Goal: Information Seeking & Learning: Find specific fact

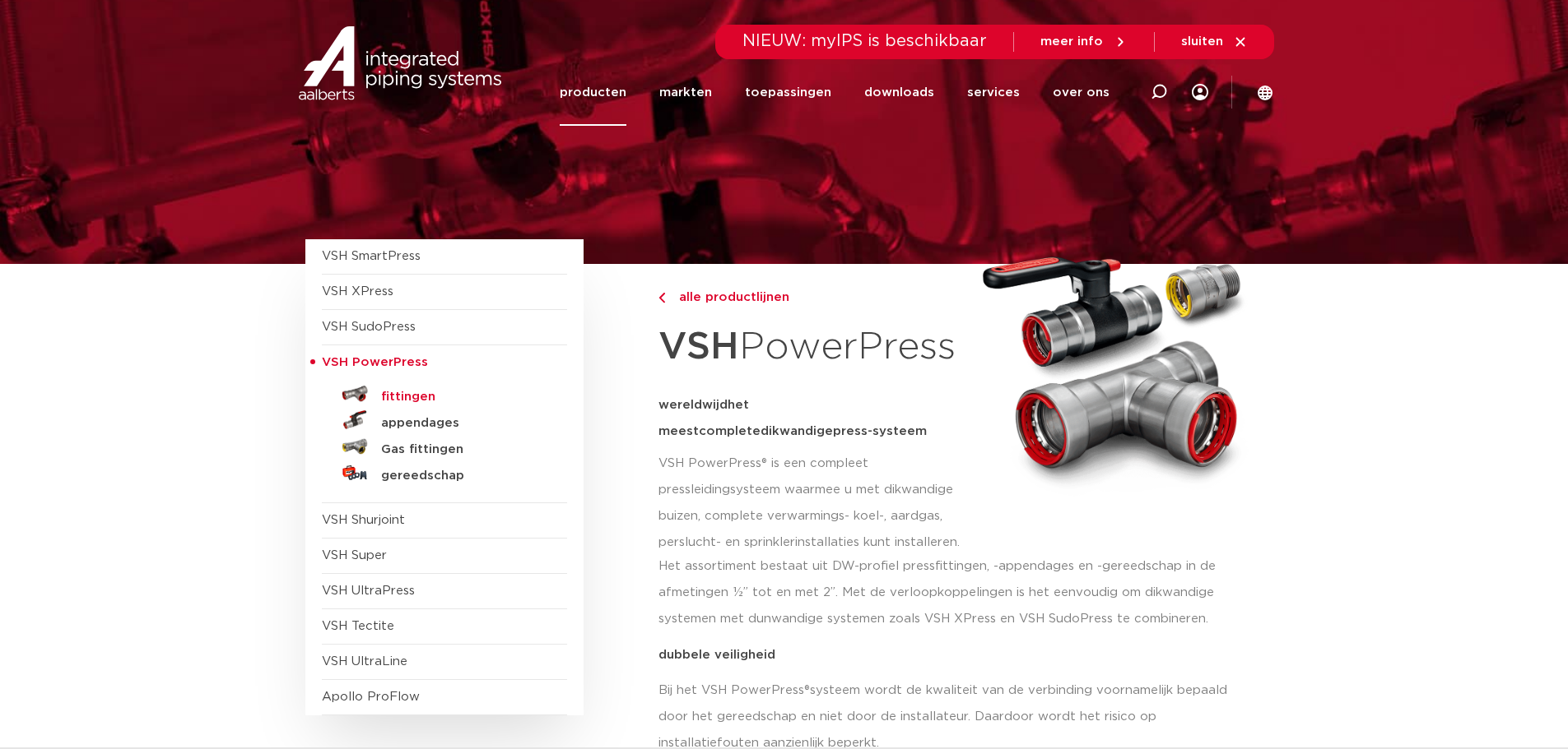
click at [402, 394] on h5 "fittingen" at bounding box center [462, 397] width 163 height 15
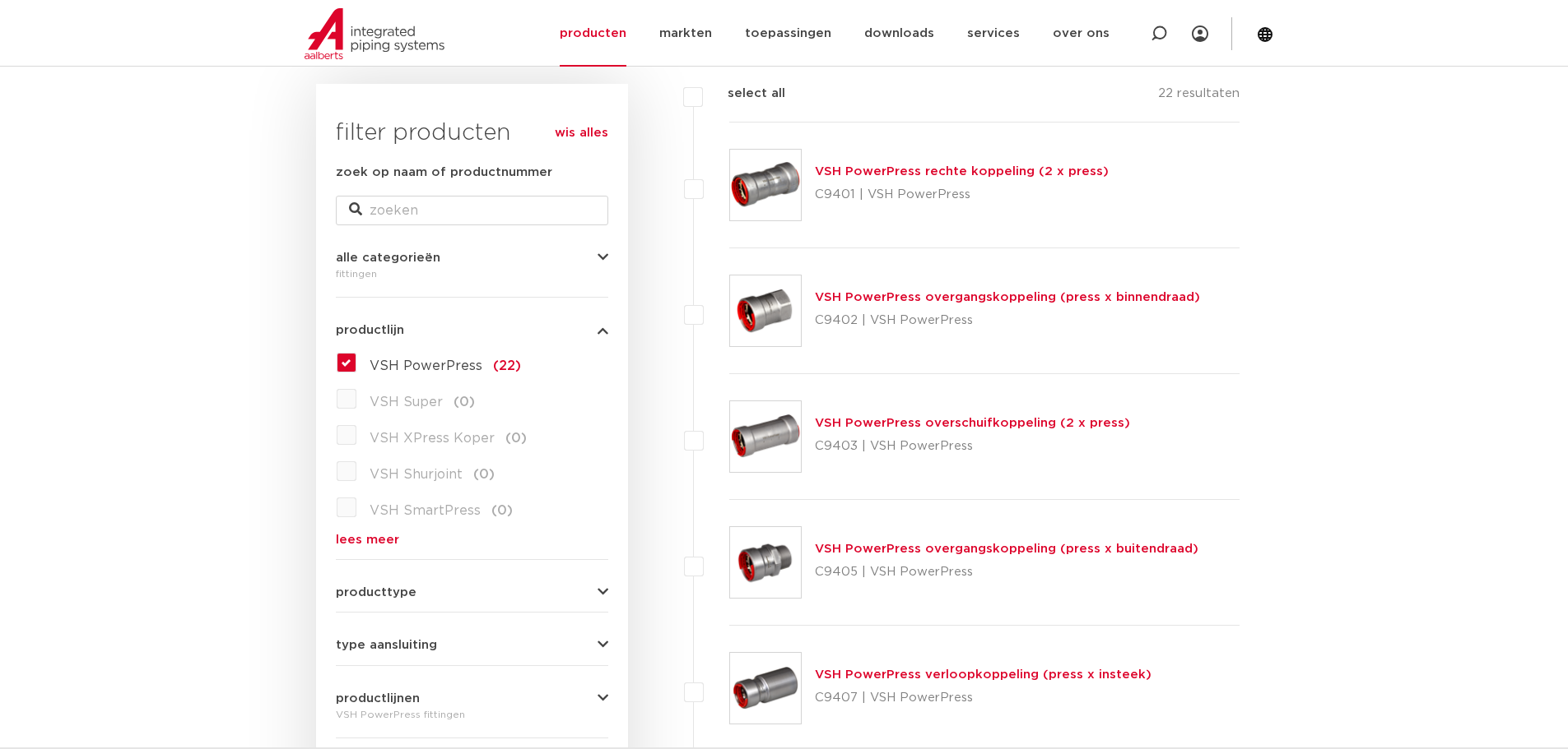
scroll to position [247, 0]
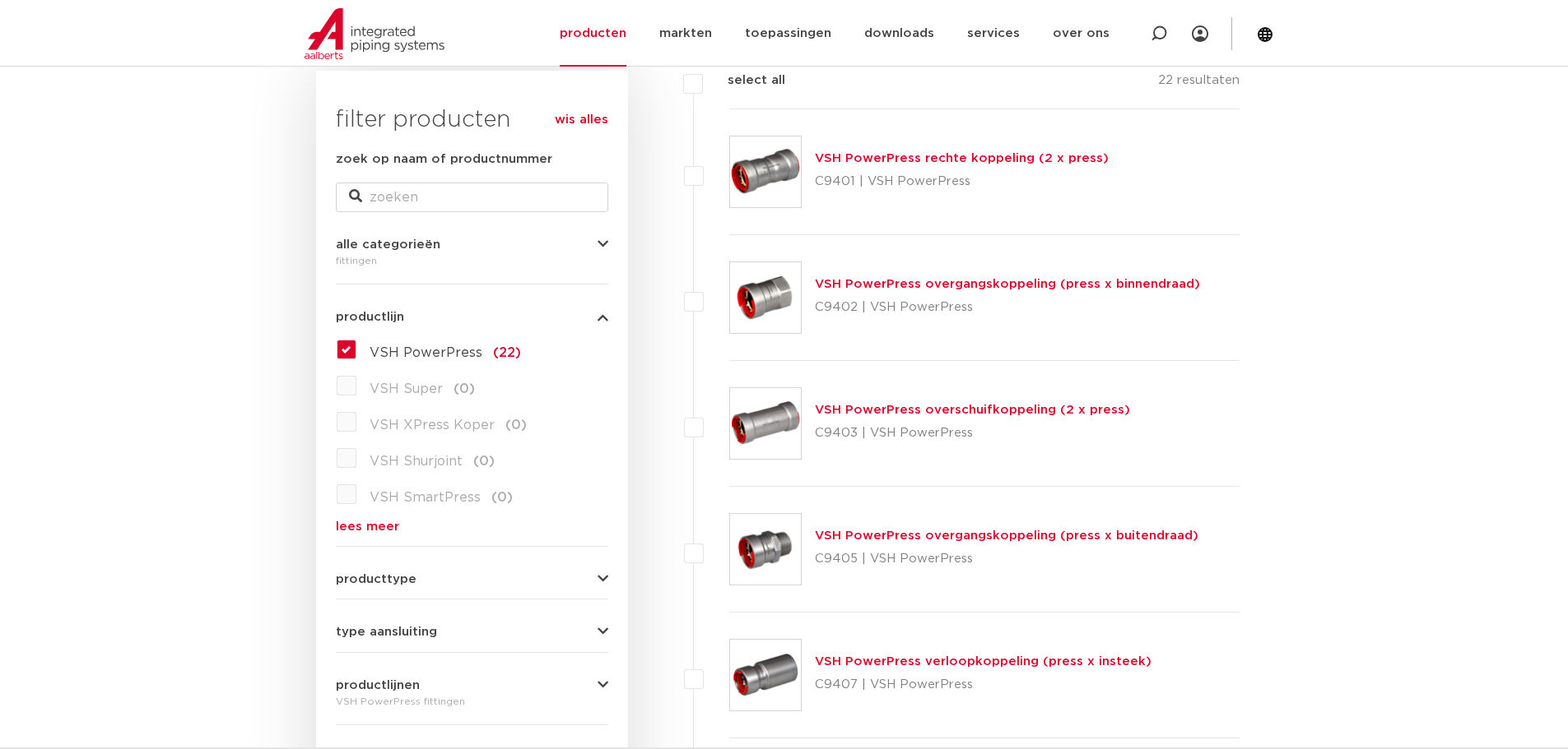
click at [357, 456] on label "VSH Shurjoint (0)" at bounding box center [426, 458] width 138 height 26
click at [357, 356] on label "VSH PowerPress (22)" at bounding box center [438, 349] width 165 height 26
click at [0, 0] on input "VSH PowerPress (22)" at bounding box center [0, 0] width 0 height 0
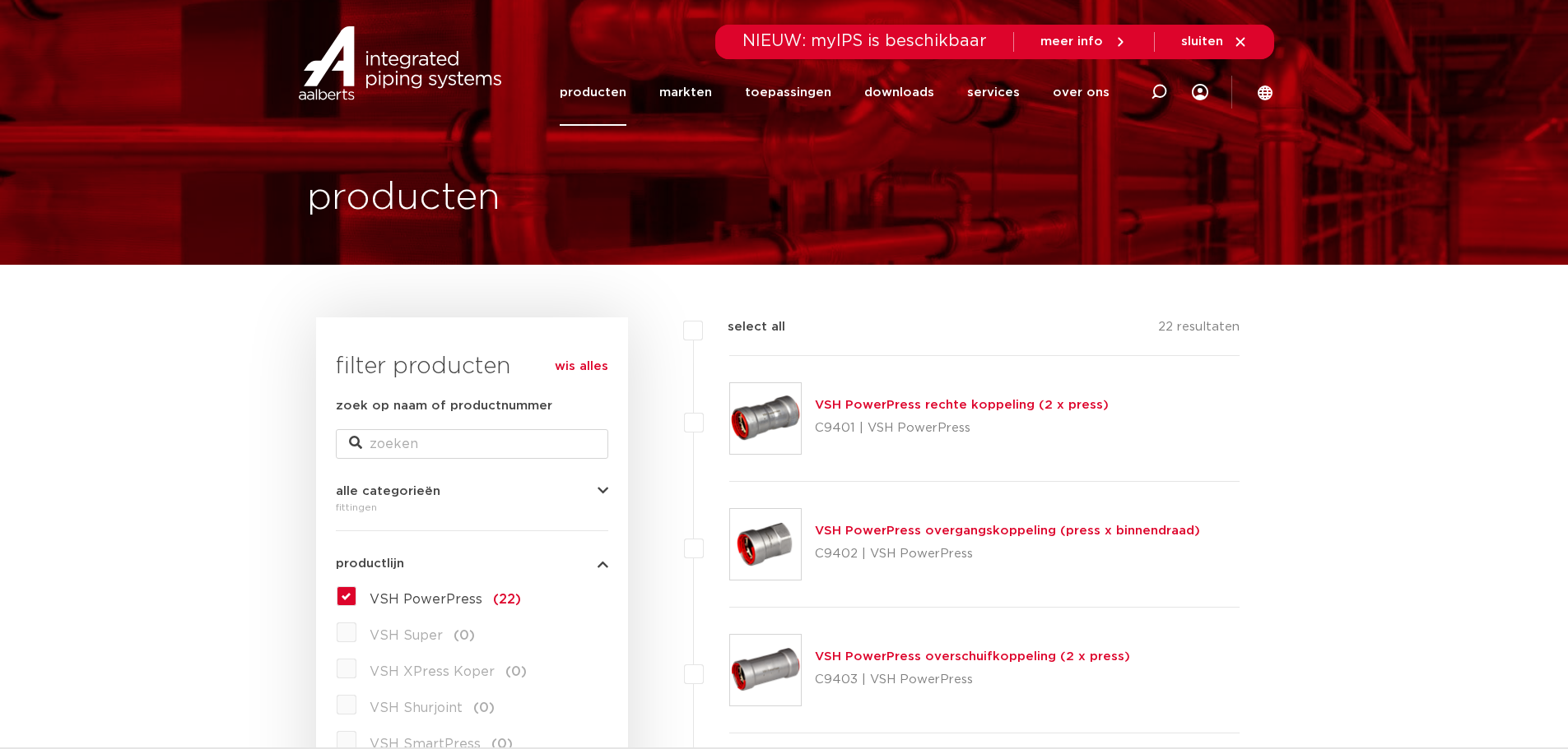
drag, startPoint x: 357, startPoint y: 194, endPoint x: 388, endPoint y: 196, distance: 31.1
click at [358, 194] on h1 "producten" at bounding box center [404, 198] width 194 height 53
click at [572, 365] on link "wis alles" at bounding box center [581, 367] width 54 height 20
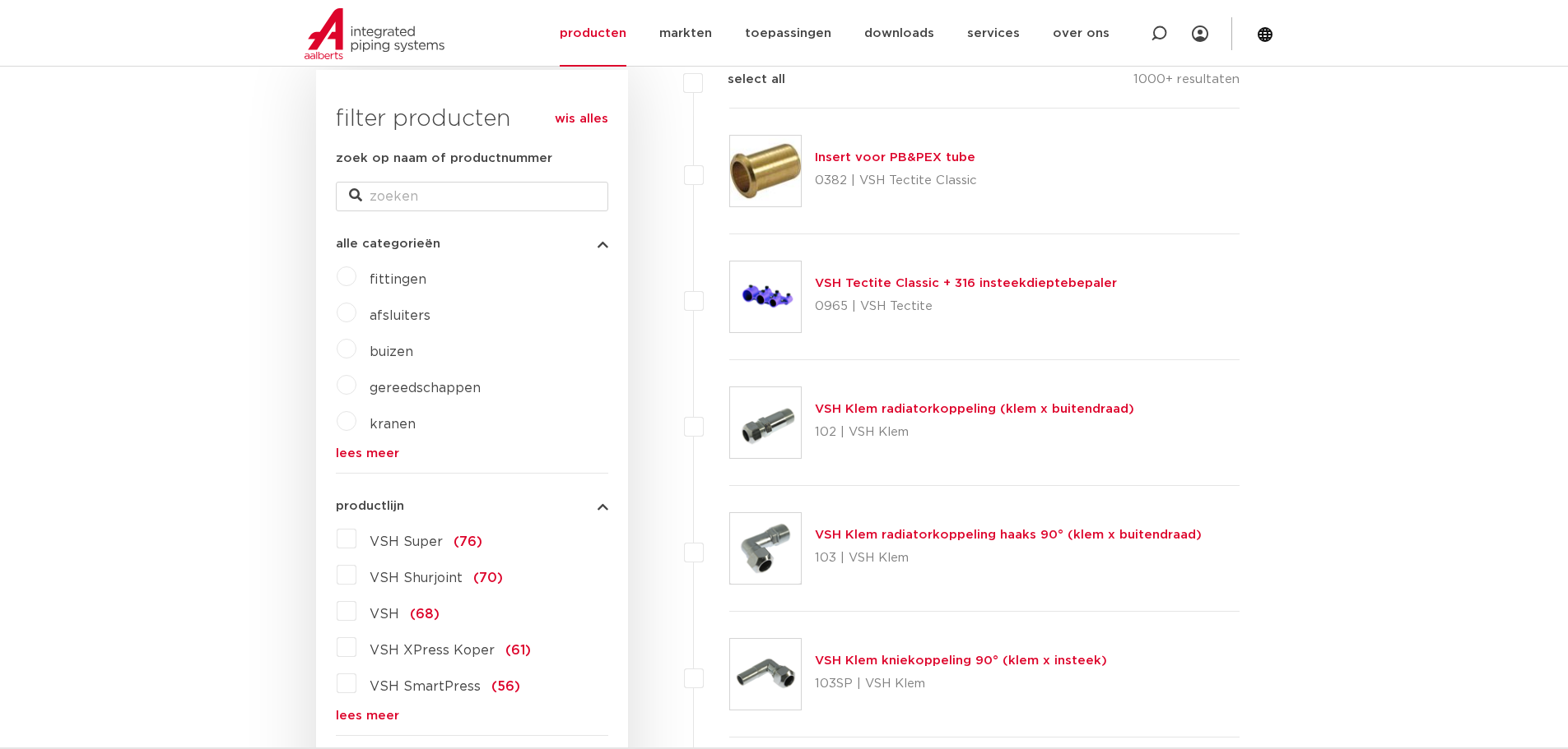
scroll to position [329, 0]
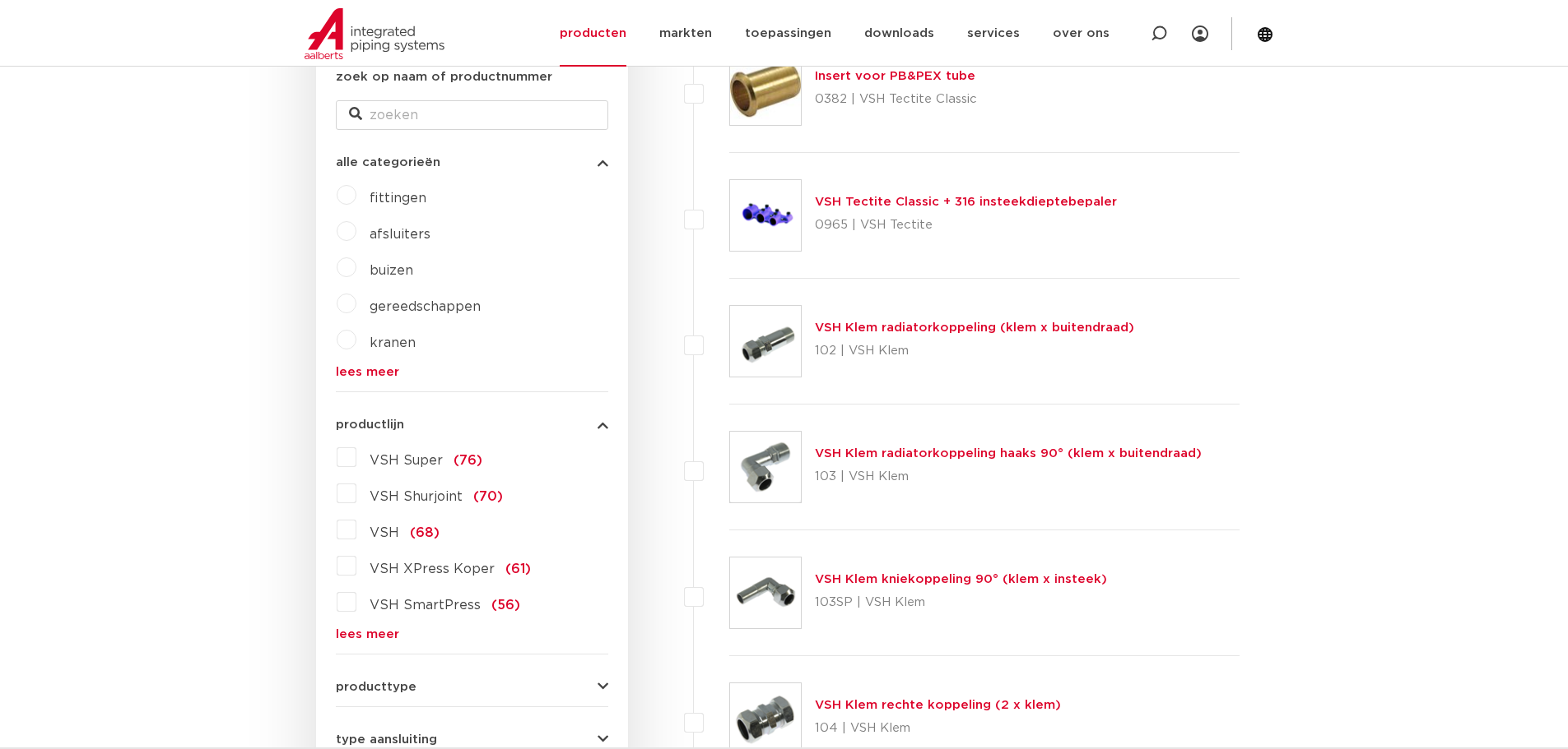
click at [357, 495] on label "VSH Shurjoint (70)" at bounding box center [429, 494] width 146 height 26
click at [0, 0] on input "VSH Shurjoint (70)" at bounding box center [0, 0] width 0 height 0
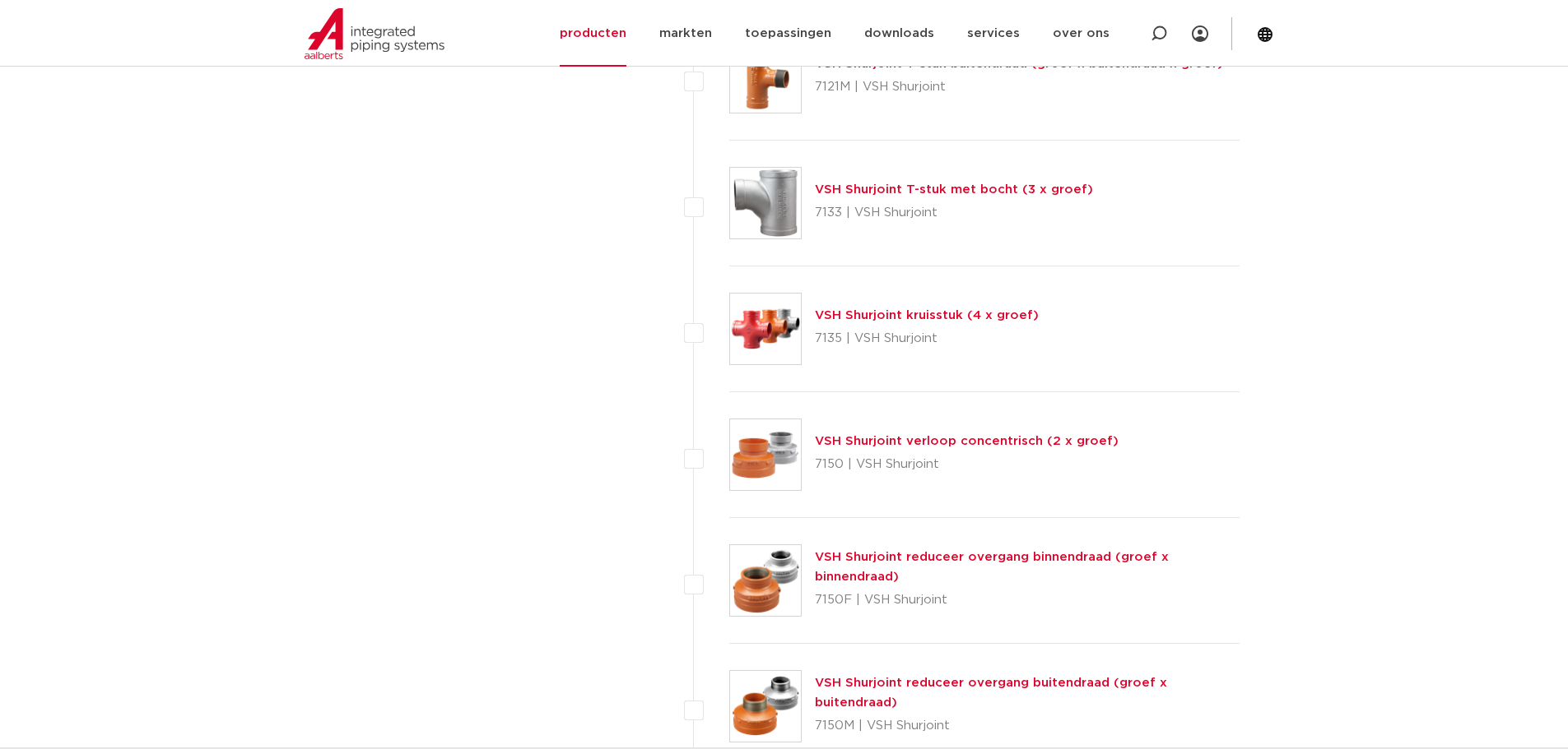
scroll to position [2386, 0]
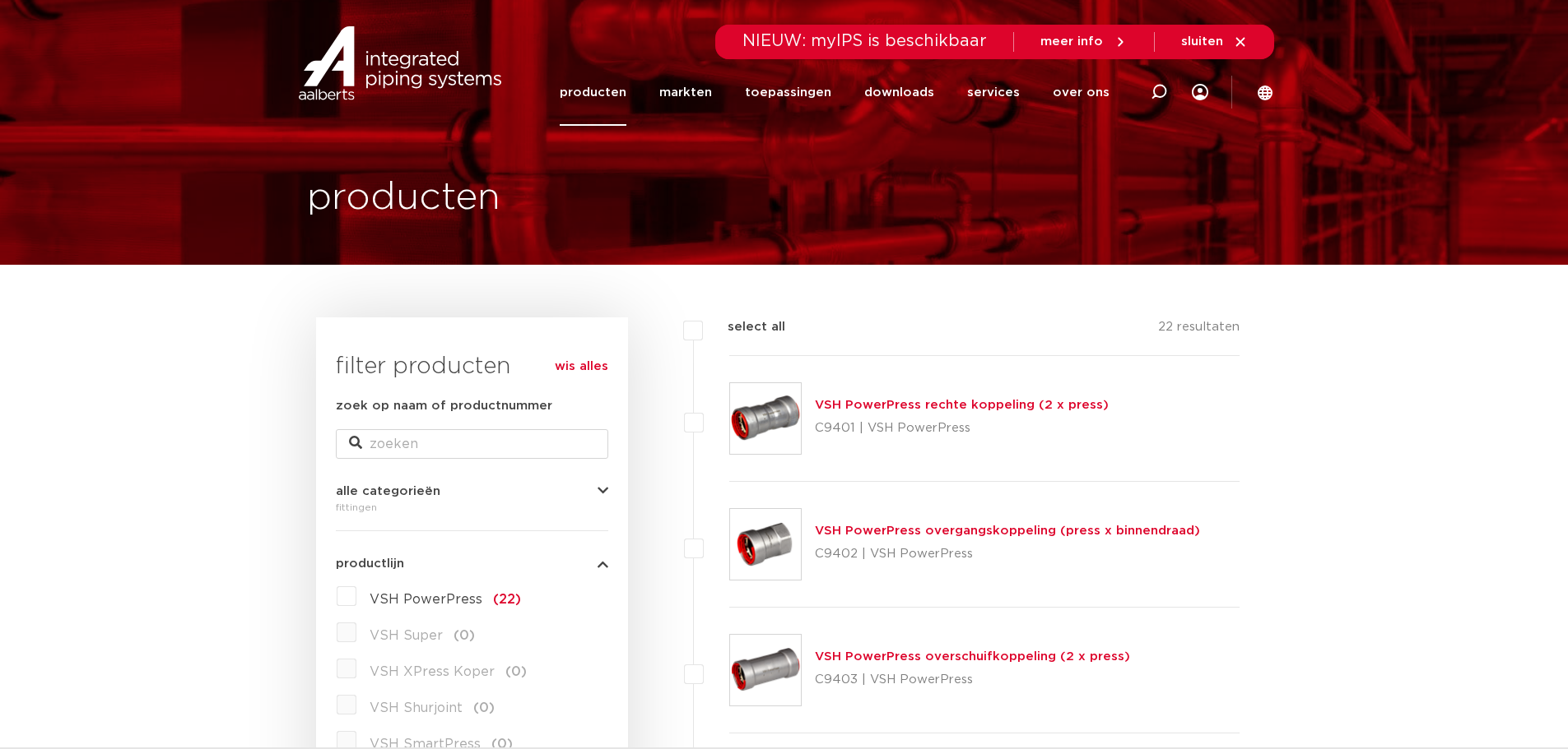
click at [627, 92] on link "producten" at bounding box center [592, 92] width 66 height 66
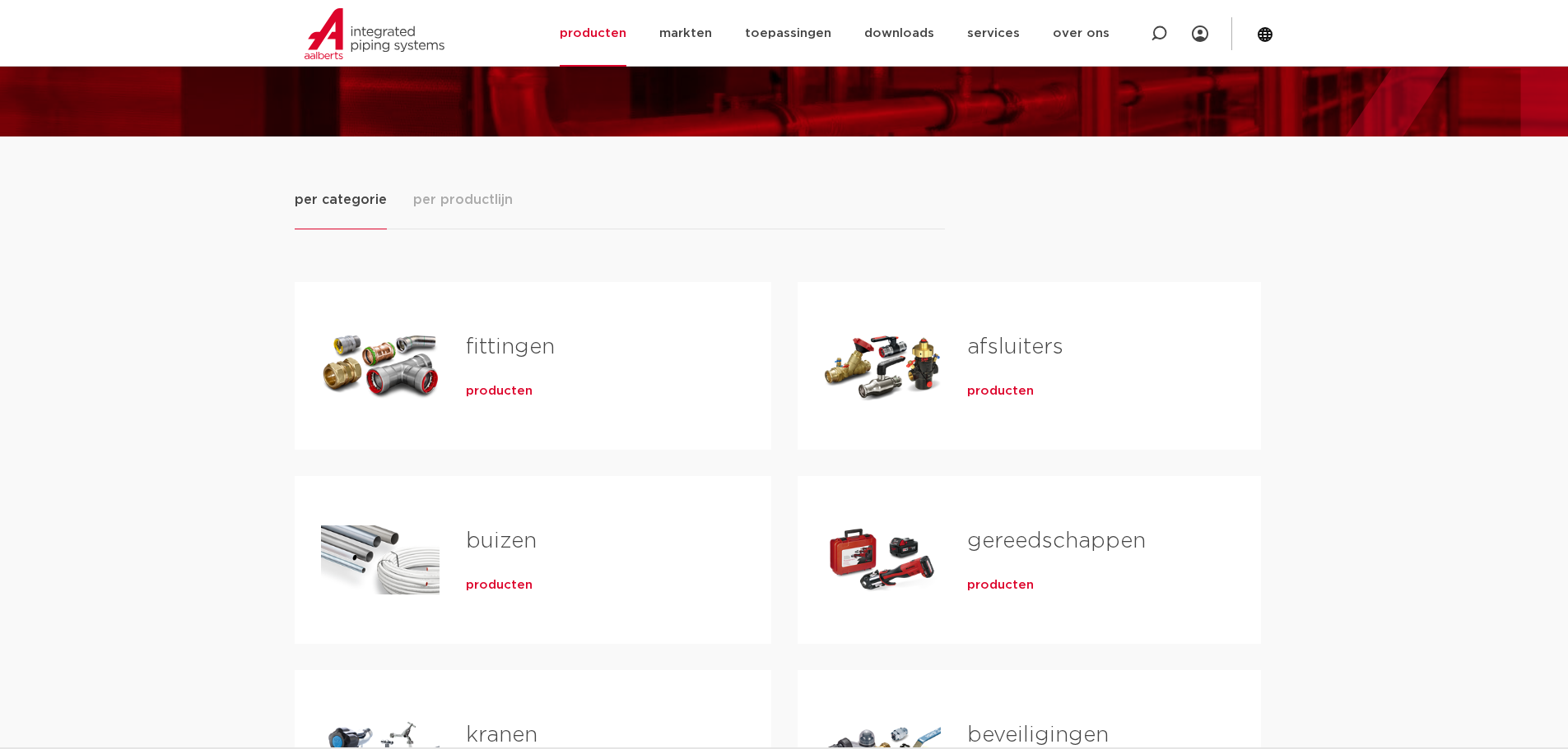
scroll to position [165, 0]
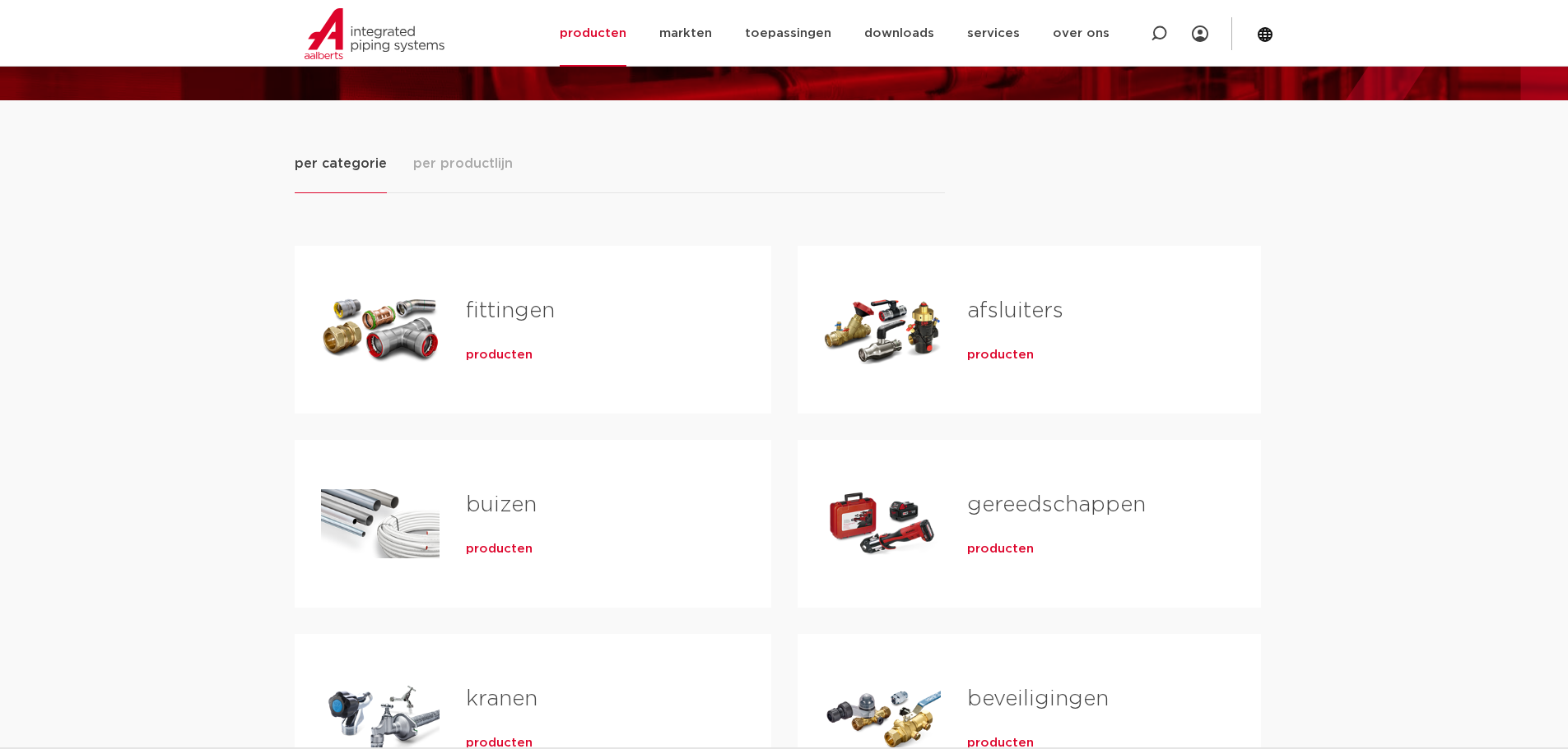
click at [1003, 362] on span "producten" at bounding box center [1000, 355] width 66 height 16
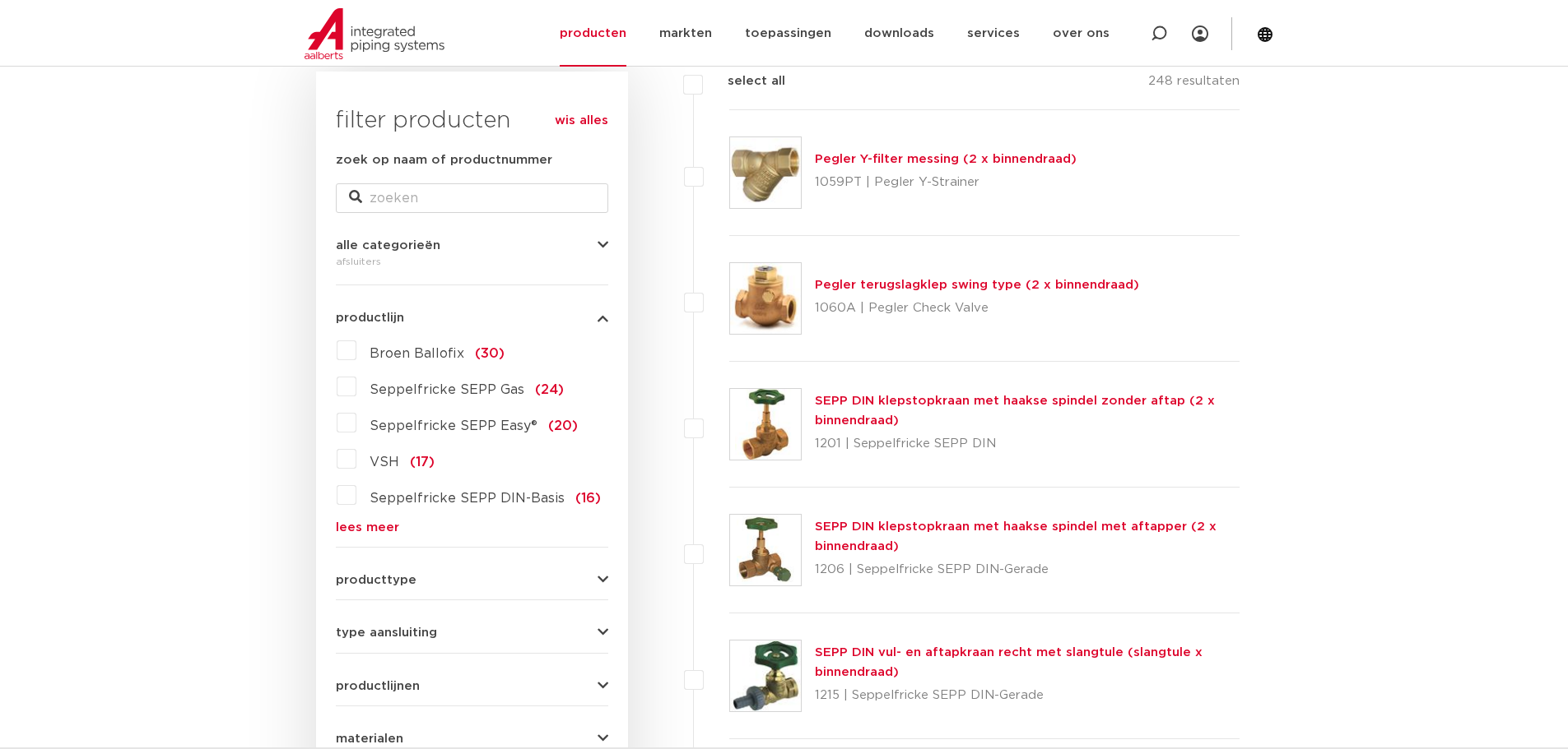
scroll to position [247, 0]
click at [375, 526] on link "lees meer" at bounding box center [472, 527] width 273 height 13
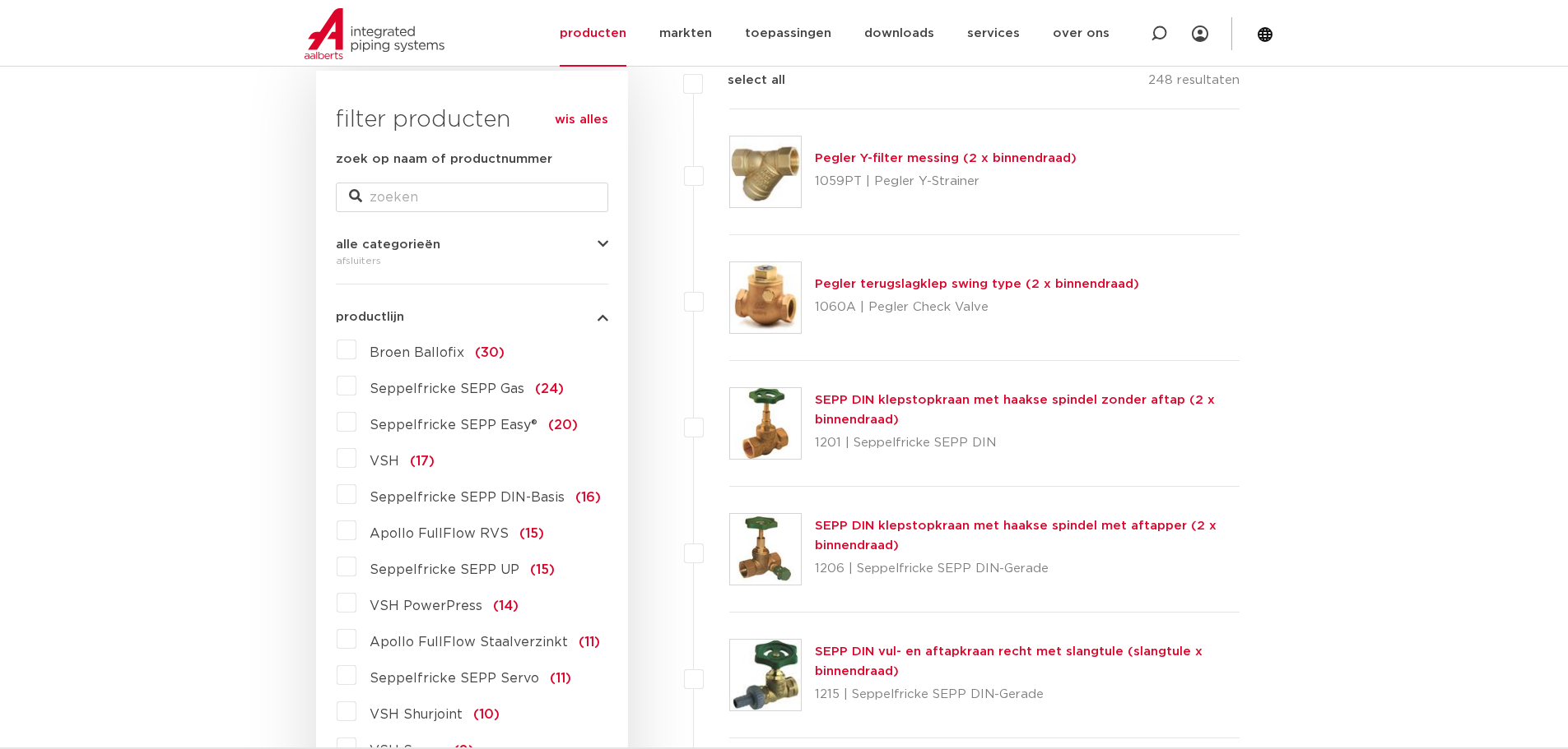
click at [357, 606] on label "VSH PowerPress (14)" at bounding box center [437, 603] width 162 height 26
click at [0, 0] on input "VSH PowerPress (14)" at bounding box center [0, 0] width 0 height 0
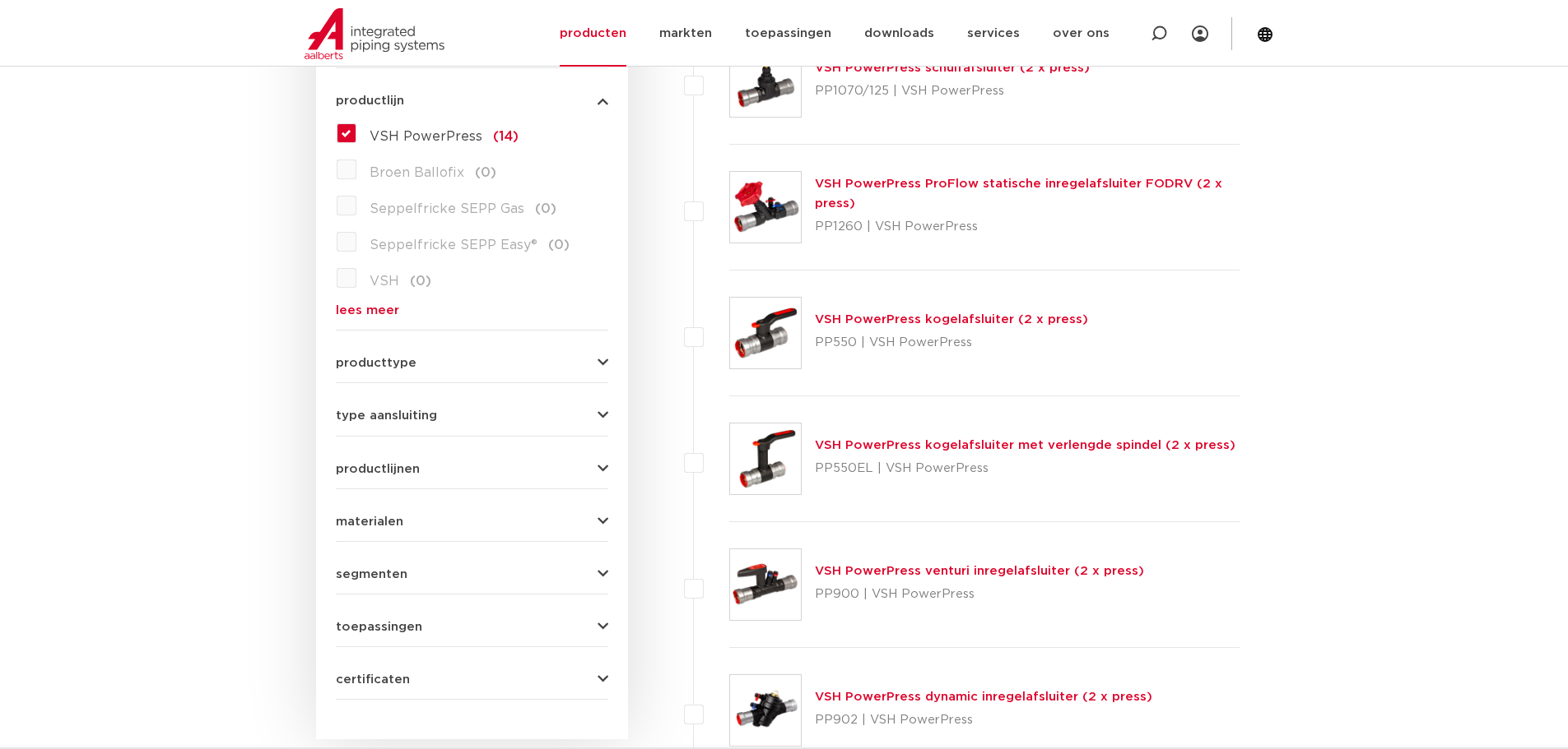
scroll to position [494, 0]
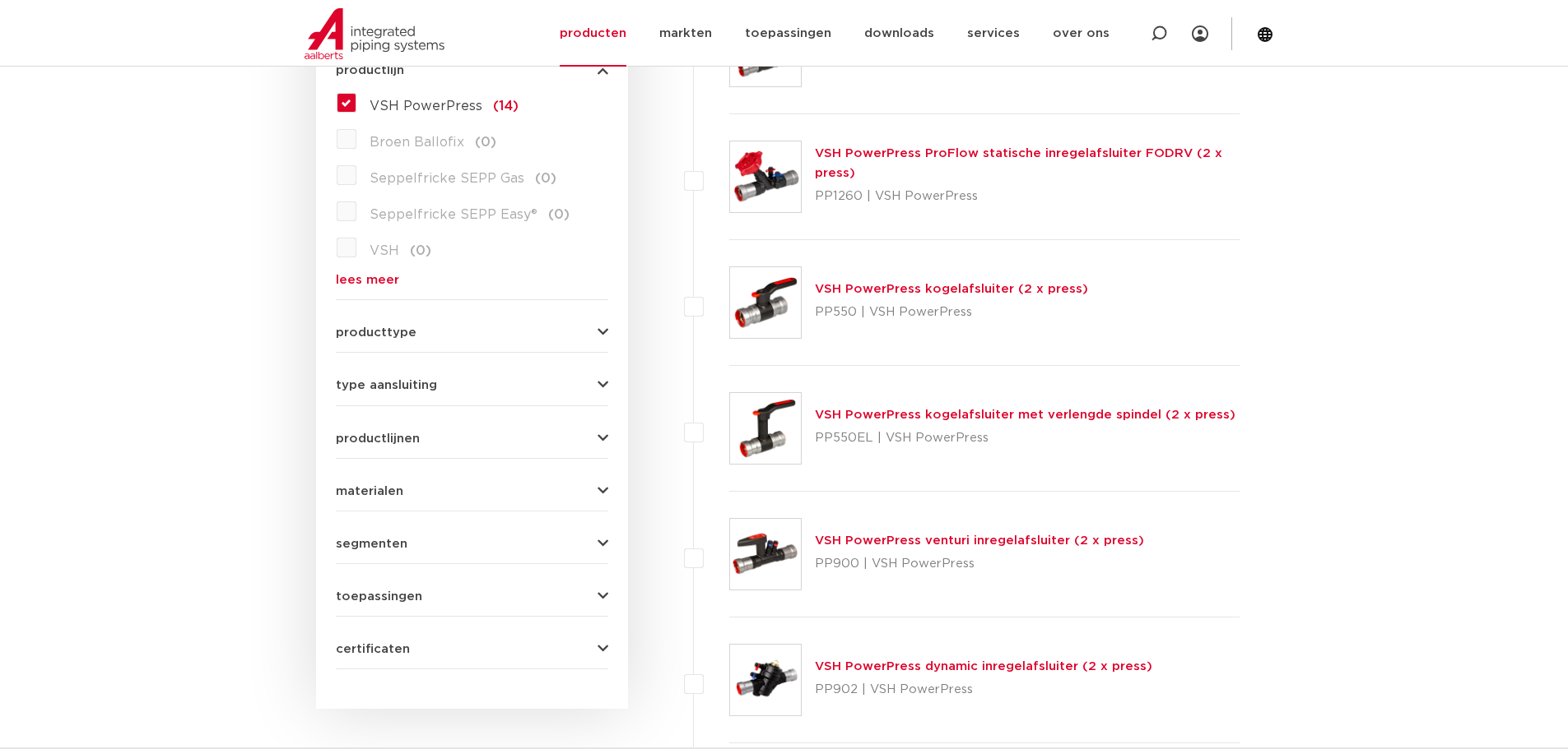
click at [1027, 412] on link "VSH PowerPress kogelafsluiter met verlengde spindel (2 x press)" at bounding box center [1025, 415] width 420 height 13
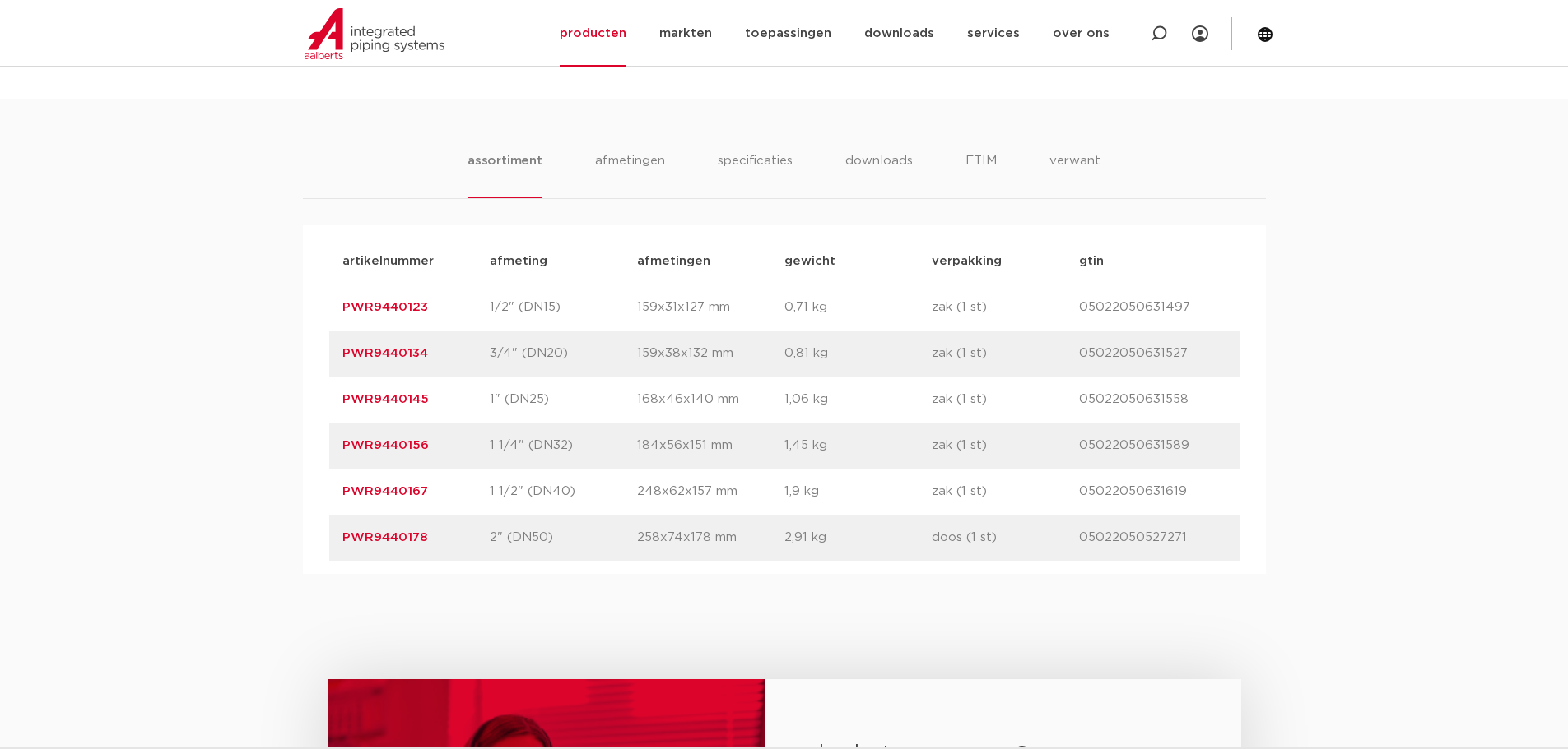
scroll to position [987, 0]
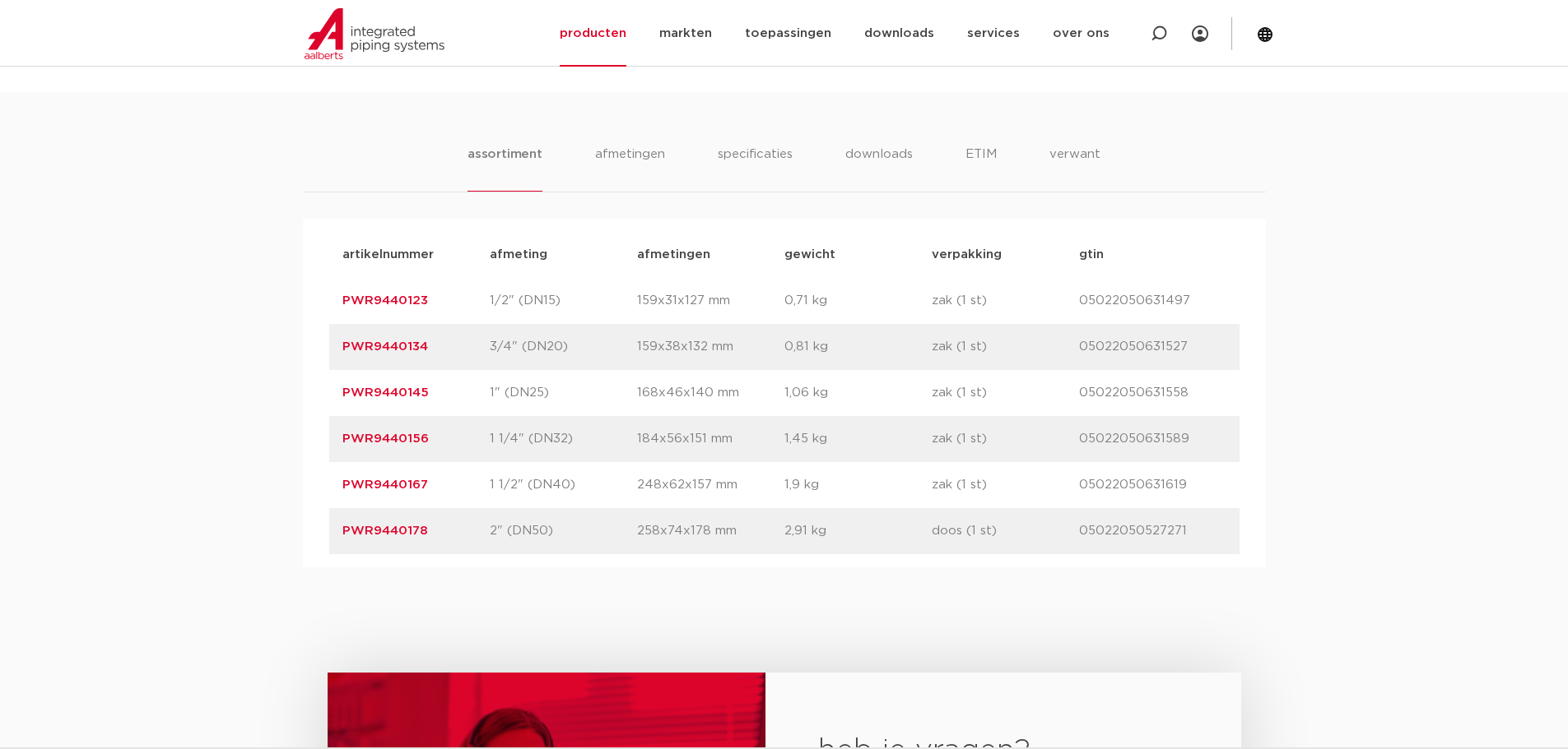
drag, startPoint x: 429, startPoint y: 486, endPoint x: 342, endPoint y: 485, distance: 87.0
click at [342, 485] on p "PWR9440167" at bounding box center [416, 485] width 147 height 20
copy link "PWR9440167"
drag, startPoint x: 435, startPoint y: 530, endPoint x: 339, endPoint y: 534, distance: 96.1
click at [339, 534] on div "artikelnummer PWR9440178 afmeting 2" (DN50) afmetingen 258x74x178 mm gewicht 2,…" at bounding box center [784, 531] width 910 height 46
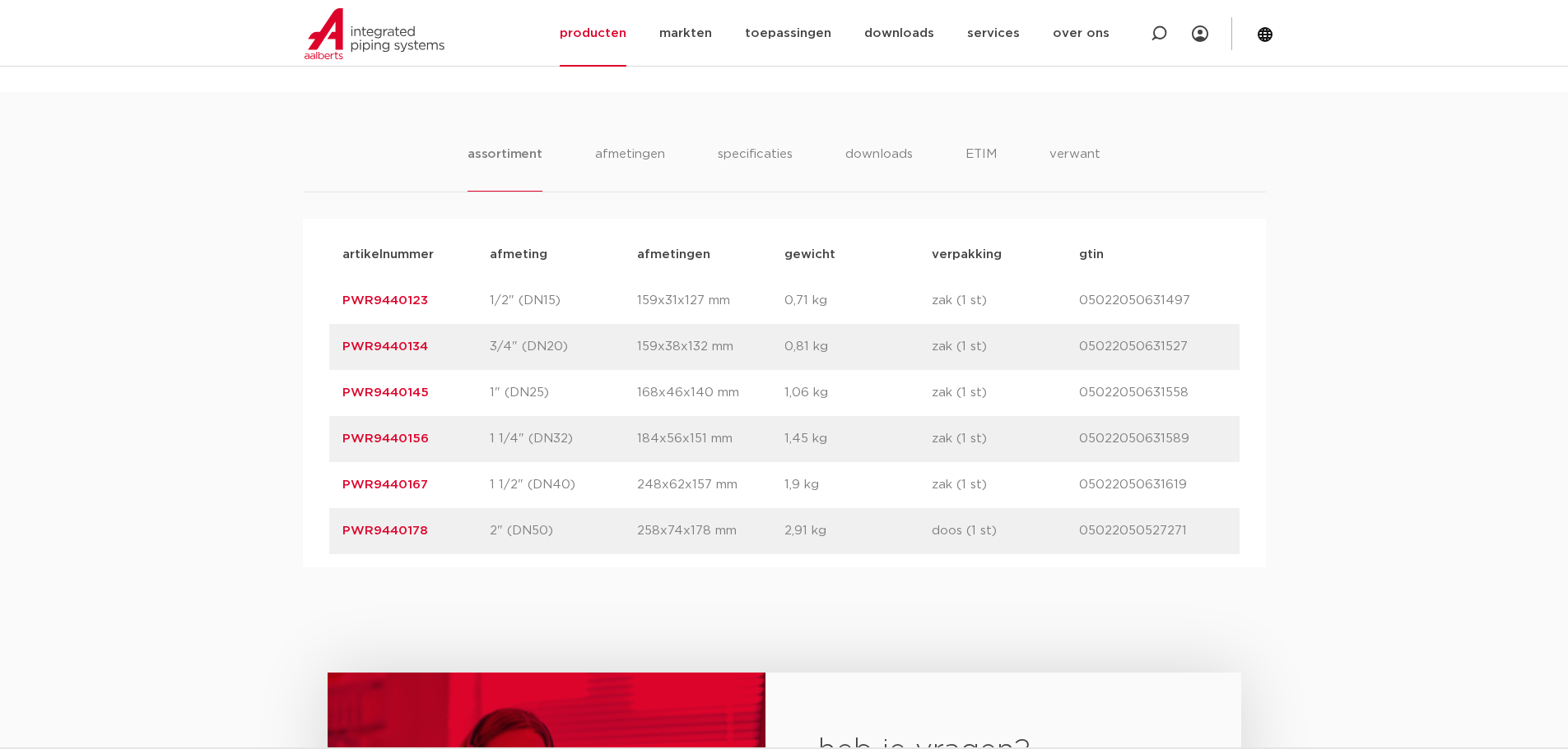
copy link "PWR9440178"
click at [232, 269] on div "assortiment afmetingen specificaties downloads ETIM verwant assortiment afmetin…" at bounding box center [784, 329] width 1568 height 475
click at [291, 287] on div "assortiment afmetingen specificaties downloads ETIM verwant assortiment afmetin…" at bounding box center [784, 329] width 1568 height 475
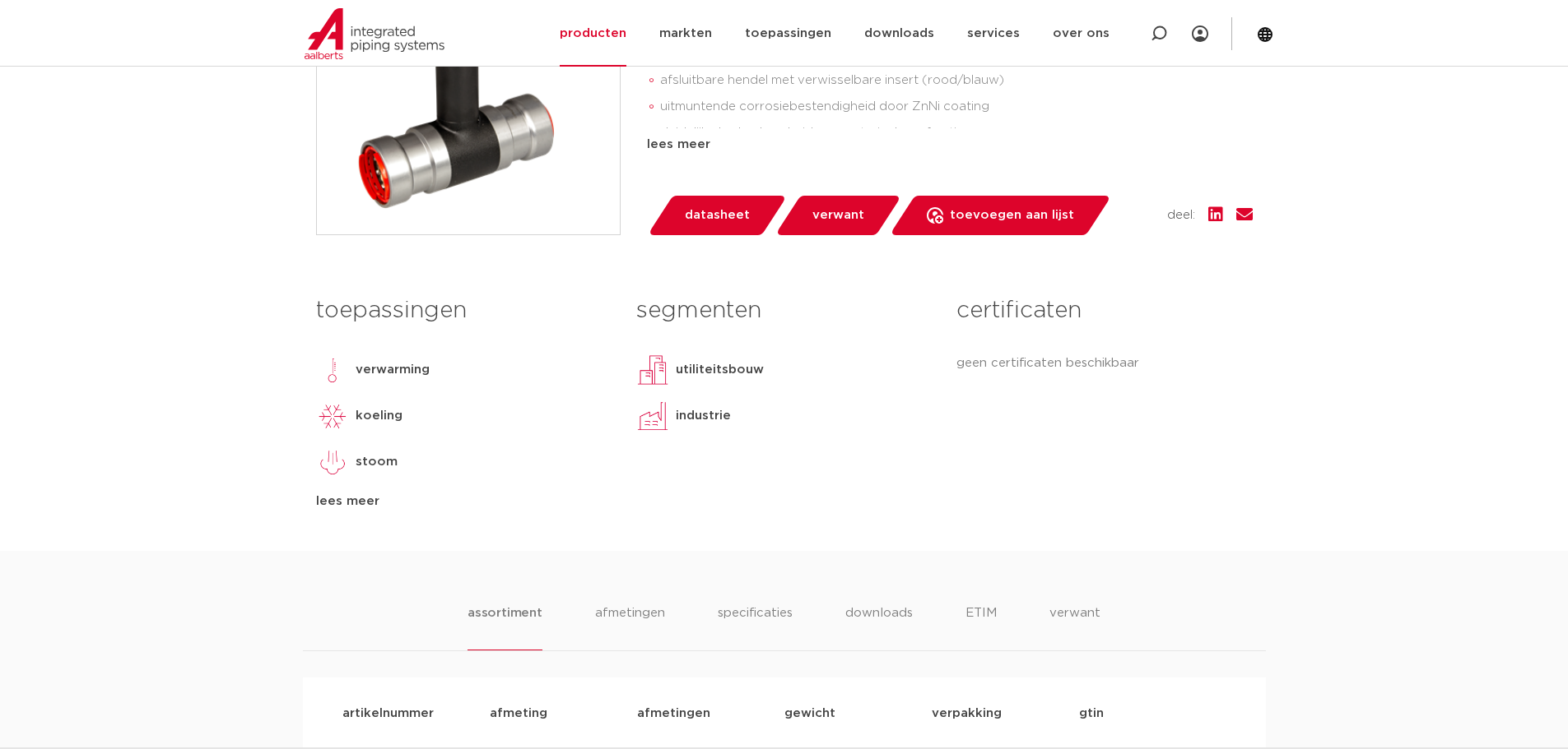
scroll to position [494, 0]
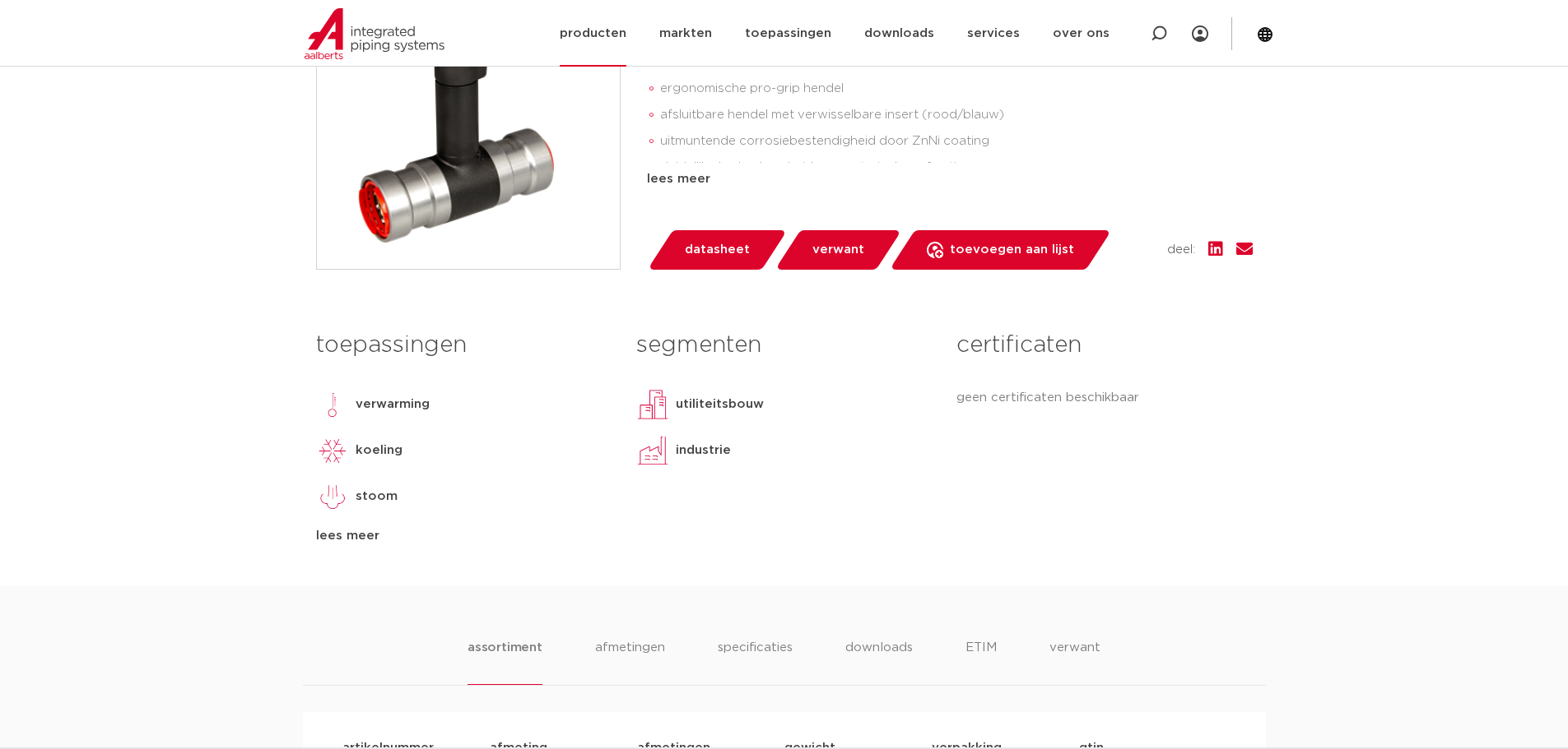
click at [600, 40] on link "producten" at bounding box center [592, 33] width 66 height 66
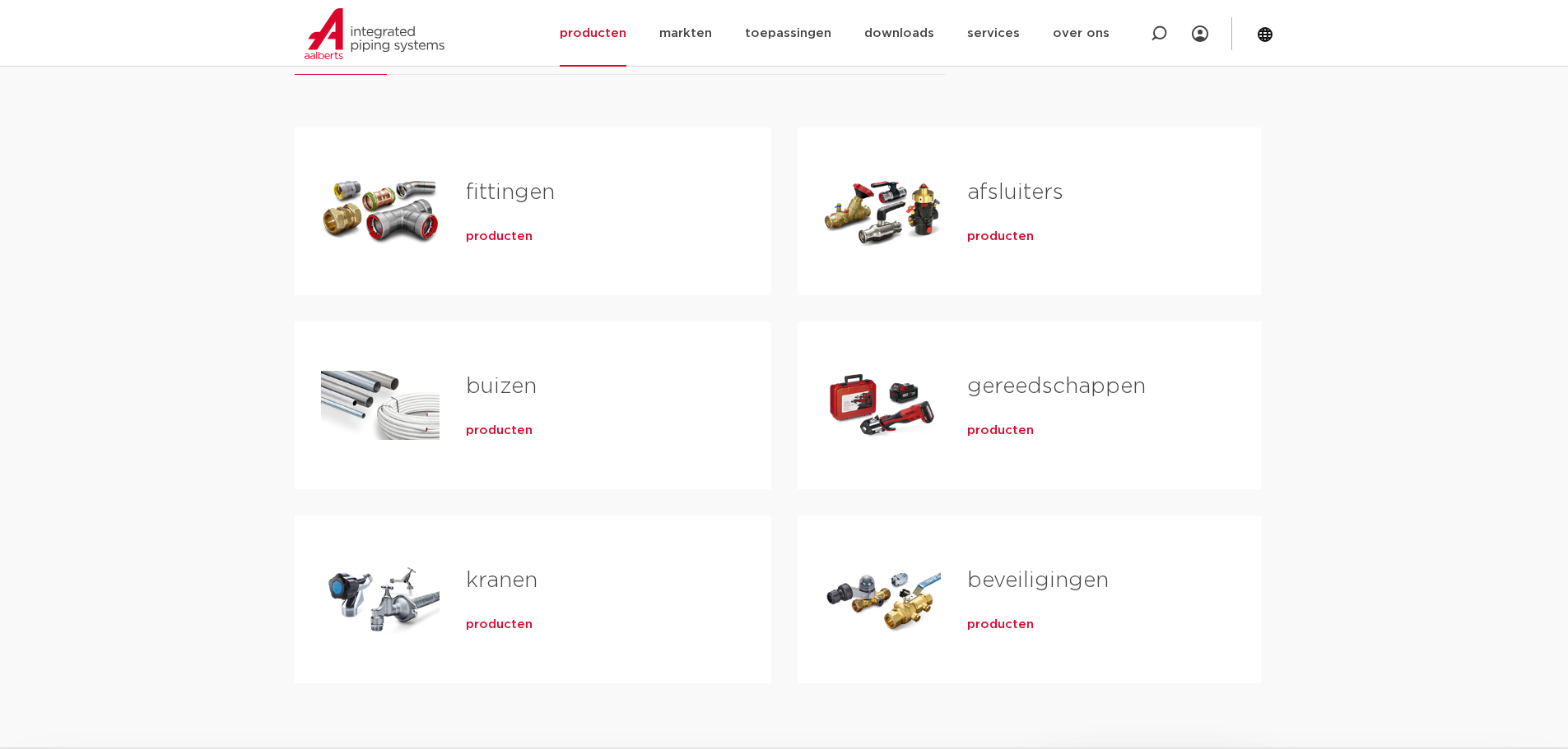
scroll to position [247, 0]
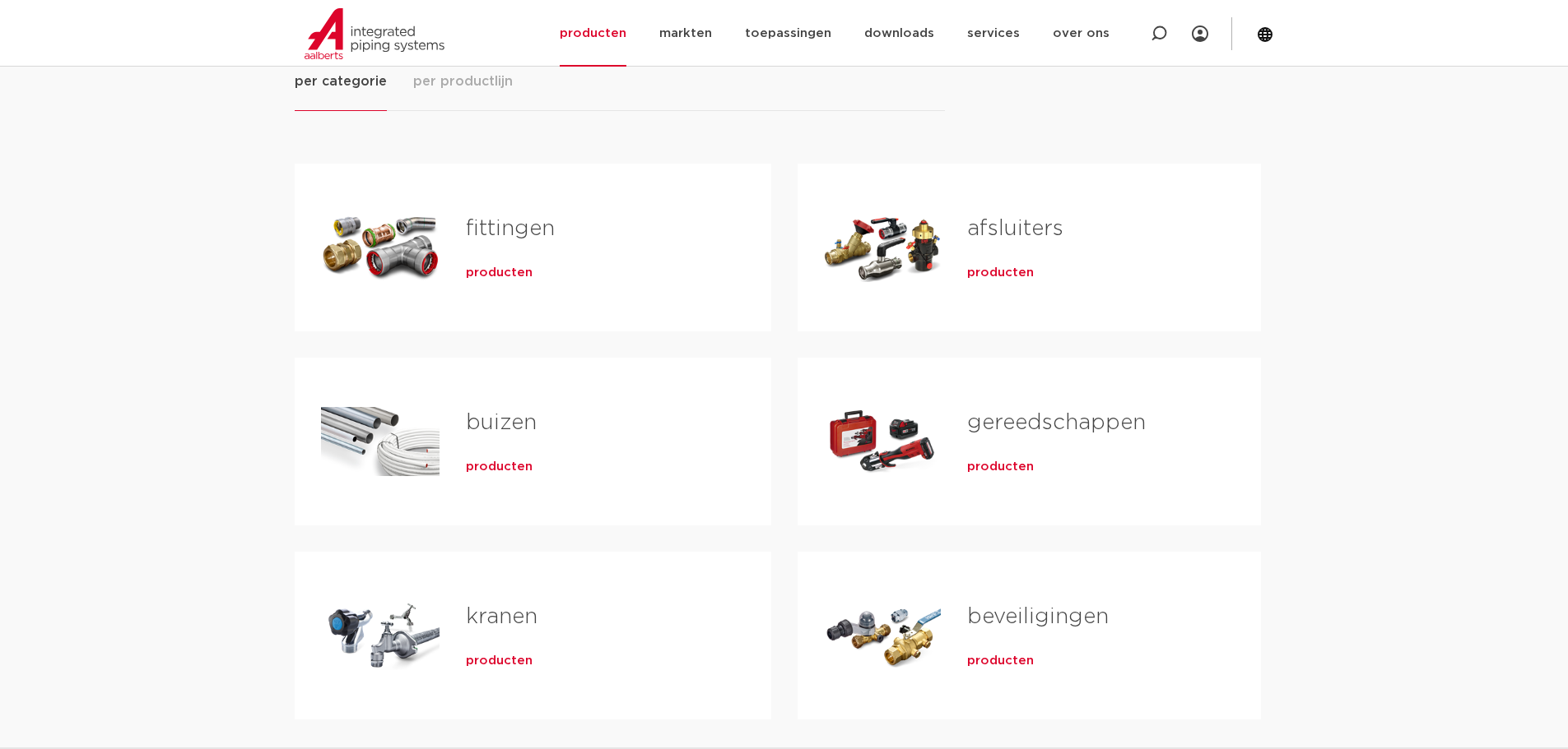
click at [498, 274] on span "producten" at bounding box center [498, 273] width 66 height 16
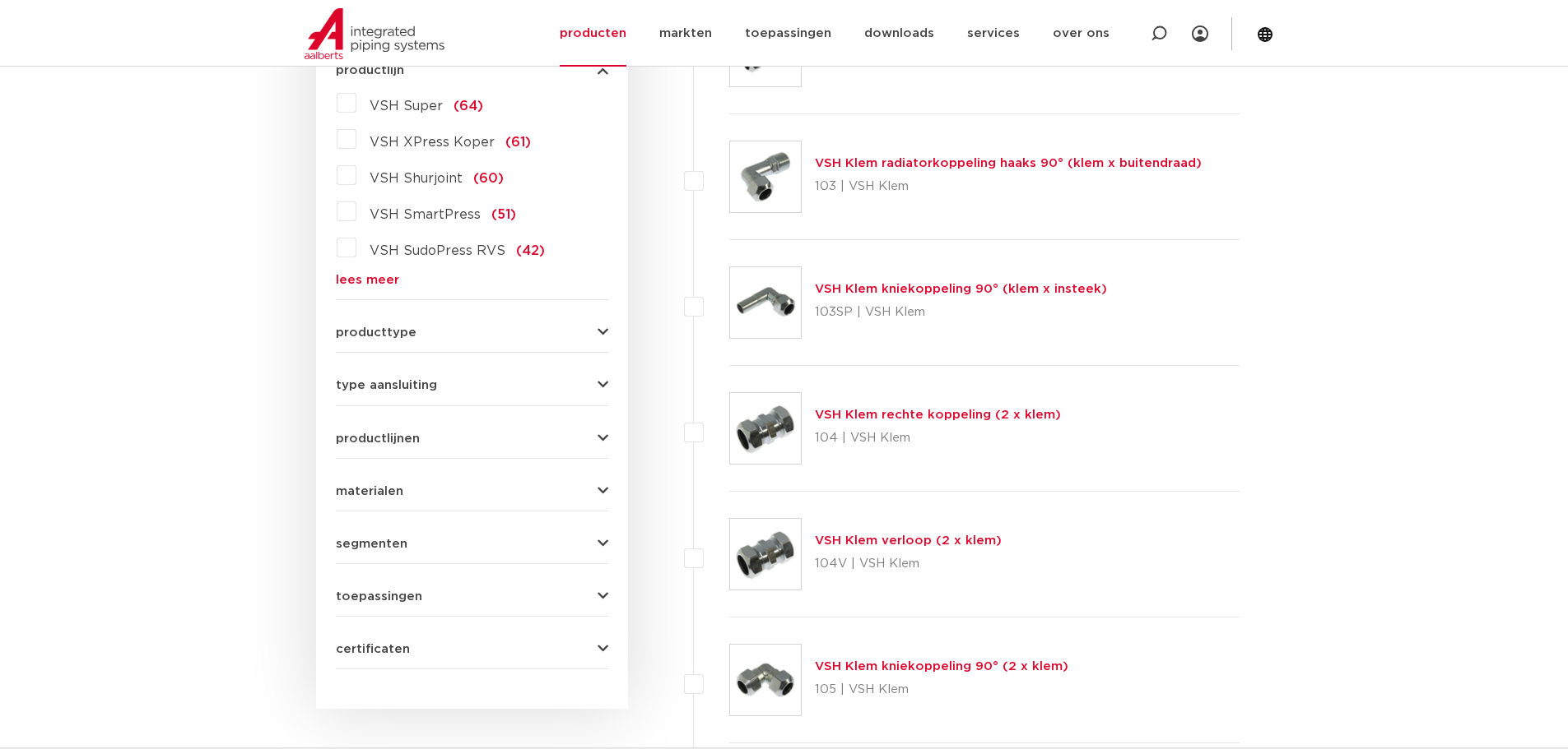
click at [408, 179] on span "VSH Shurjoint" at bounding box center [416, 178] width 93 height 13
click at [0, 0] on input "VSH Shurjoint (60)" at bounding box center [0, 0] width 0 height 0
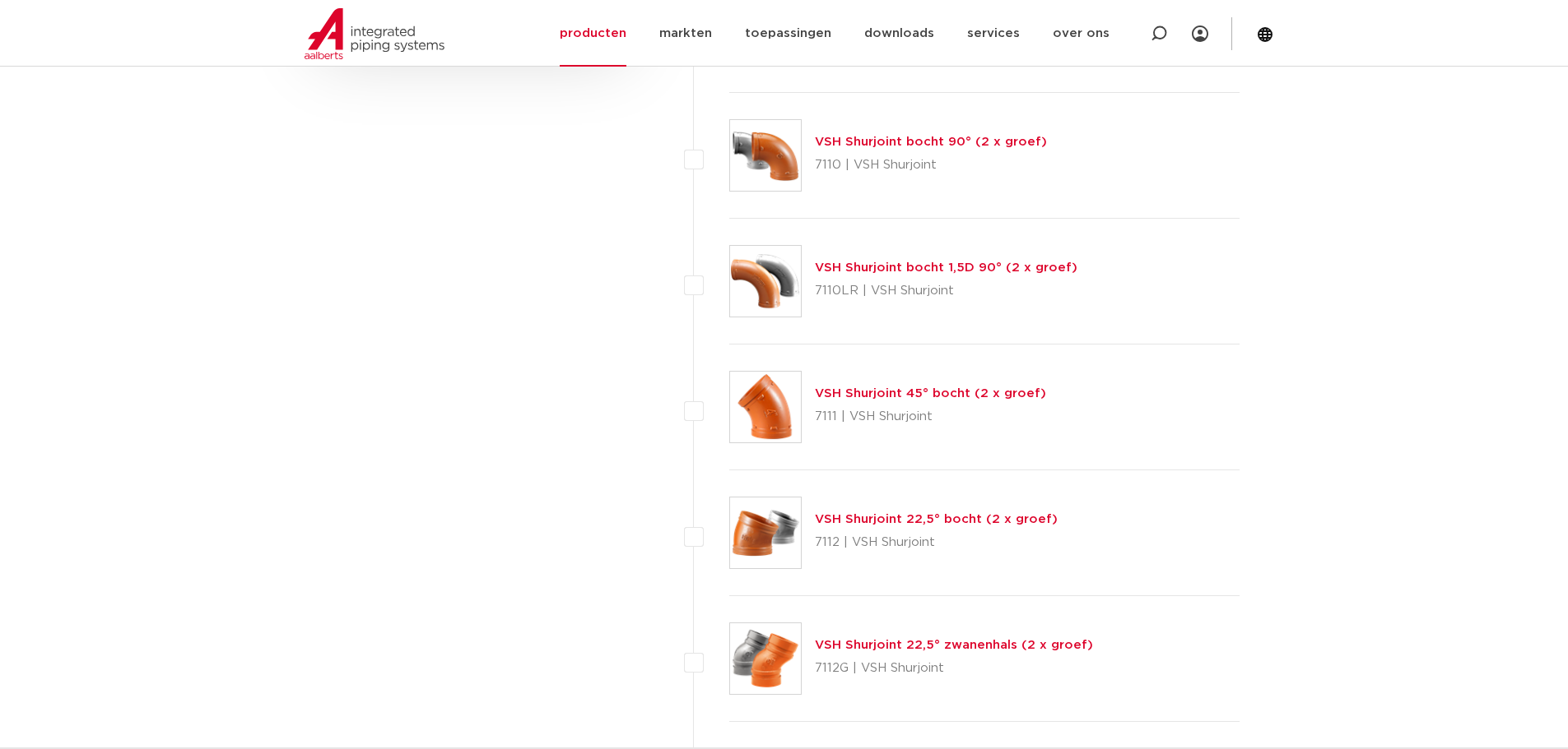
scroll to position [1152, 0]
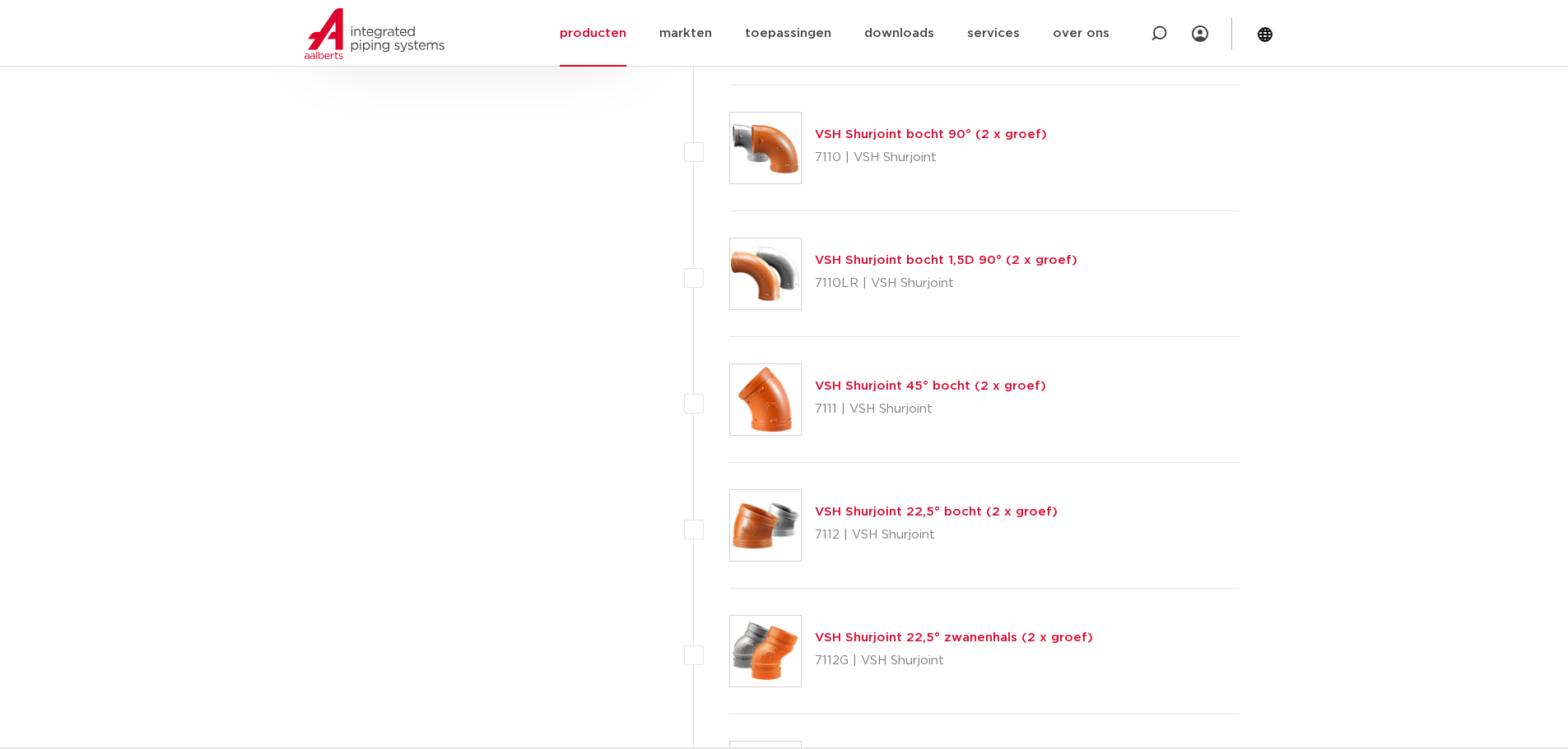
drag, startPoint x: 773, startPoint y: 146, endPoint x: 758, endPoint y: 394, distance: 248.5
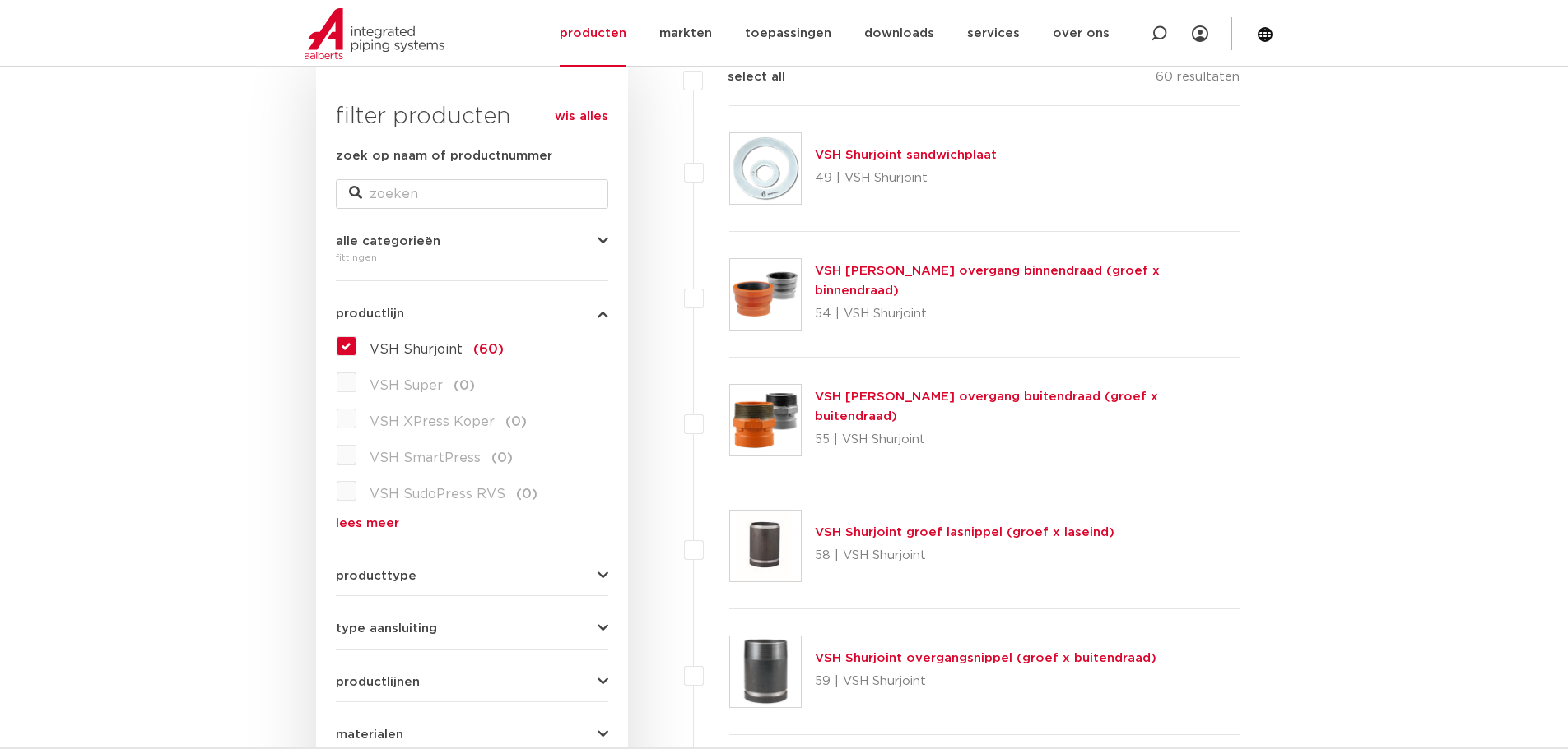
scroll to position [247, 0]
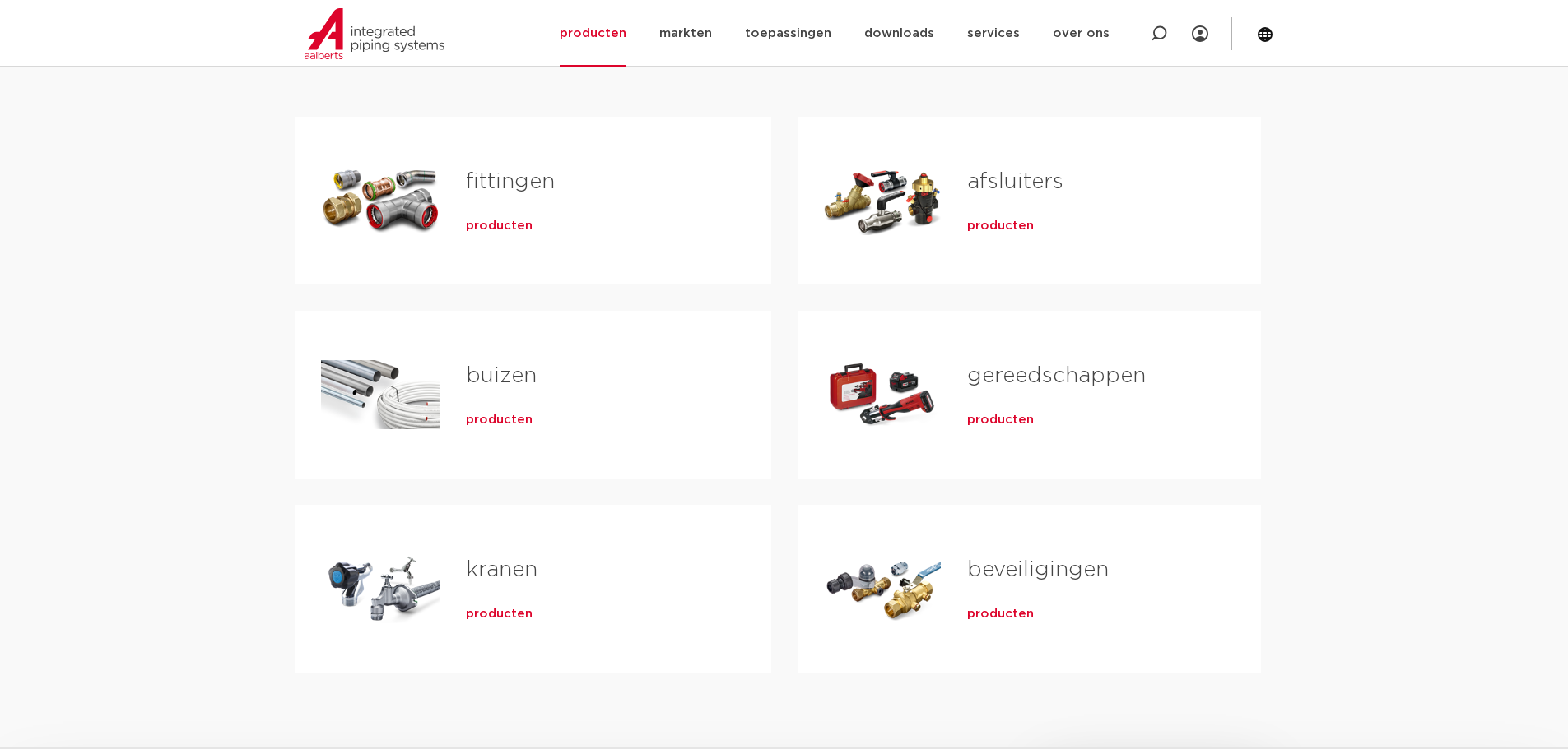
scroll to position [329, 0]
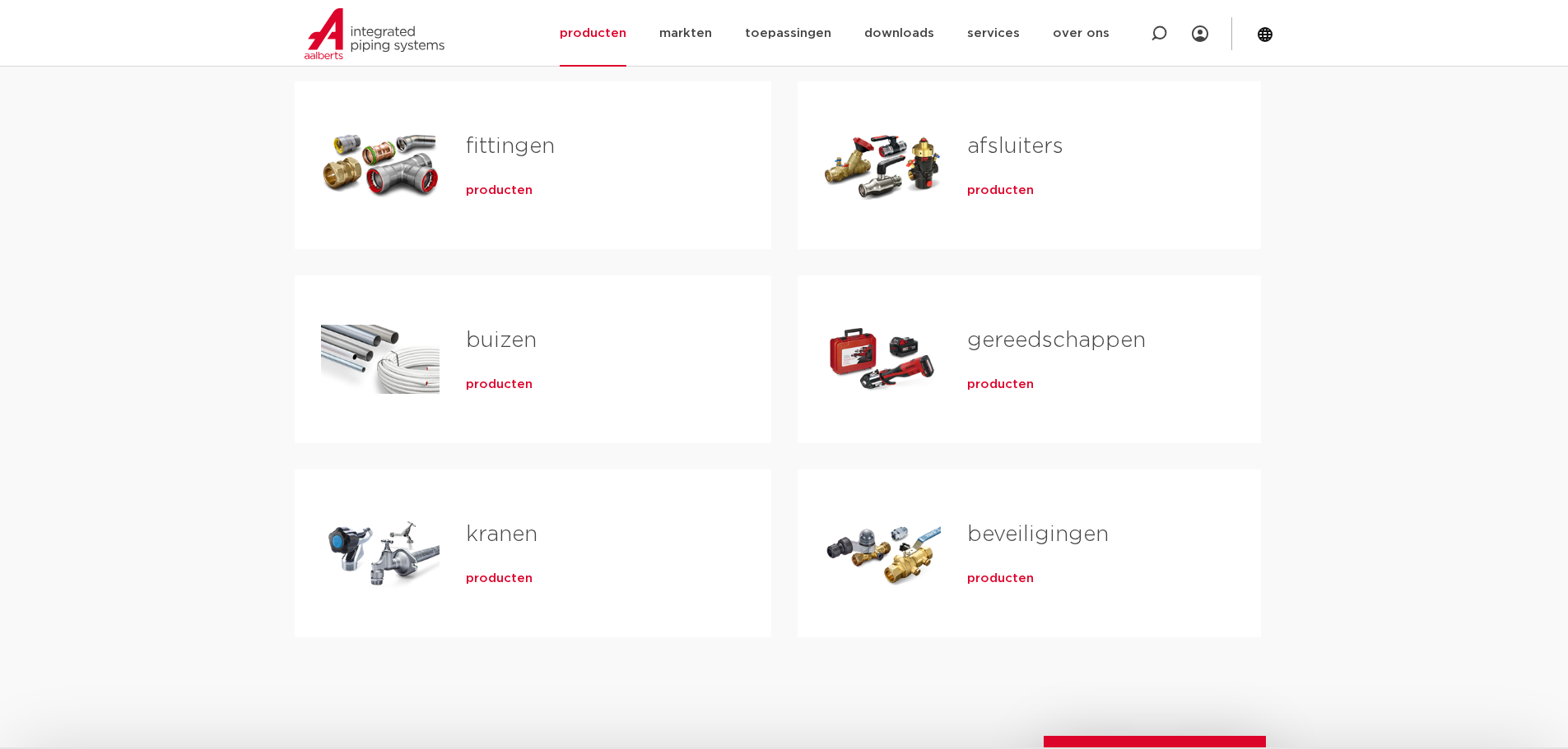
click at [997, 186] on span "producten" at bounding box center [1000, 191] width 66 height 16
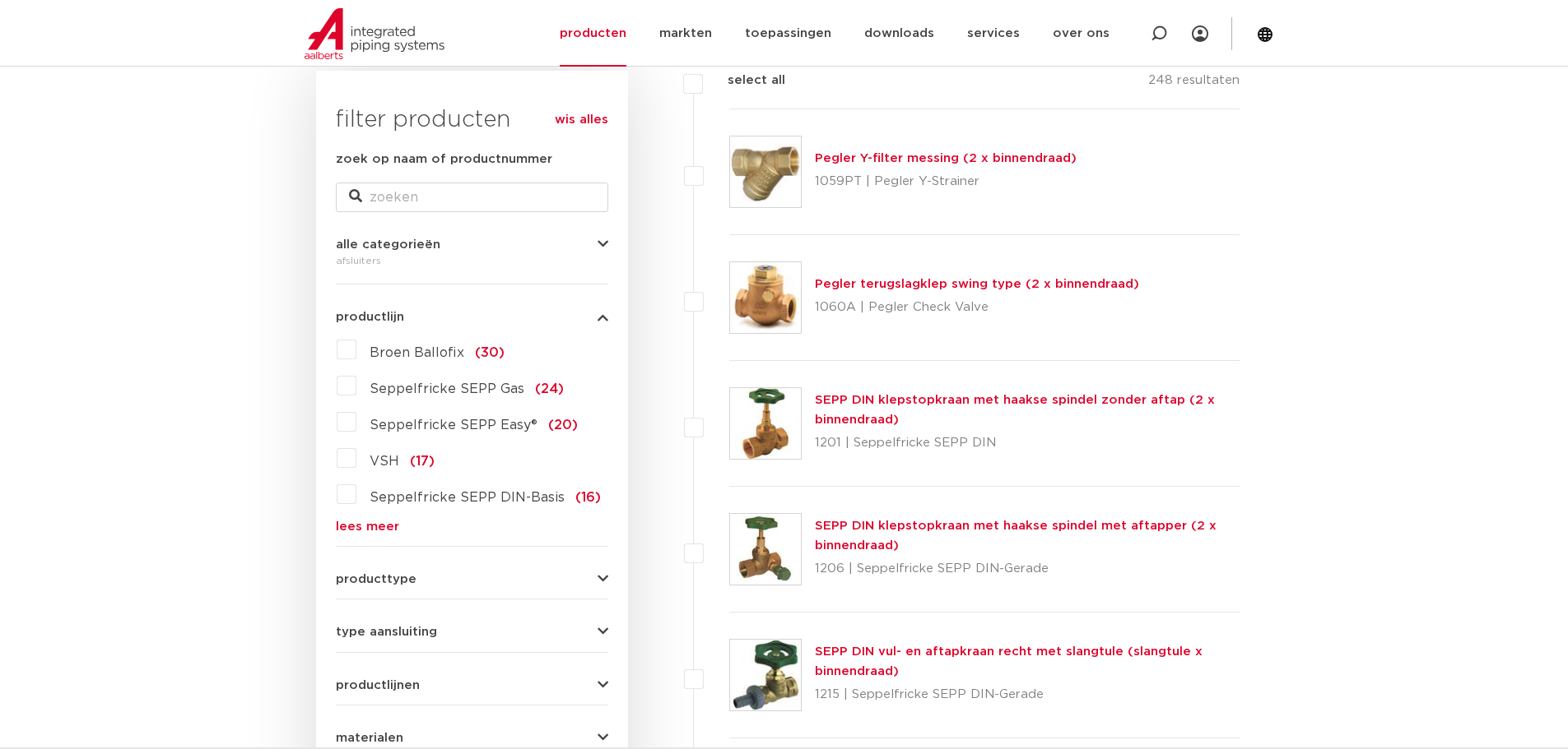
click at [344, 526] on link "lees meer" at bounding box center [472, 527] width 273 height 13
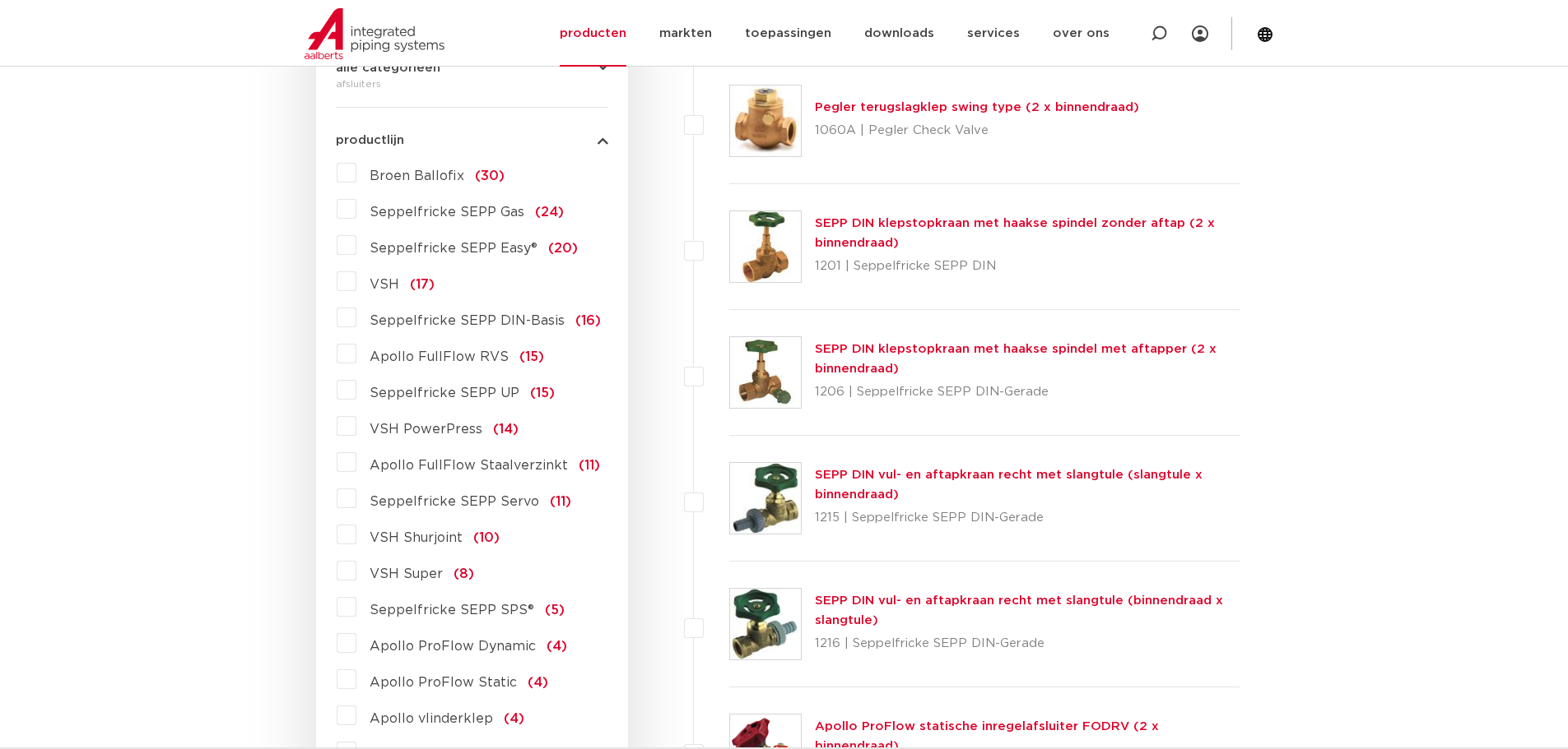
scroll to position [494, 0]
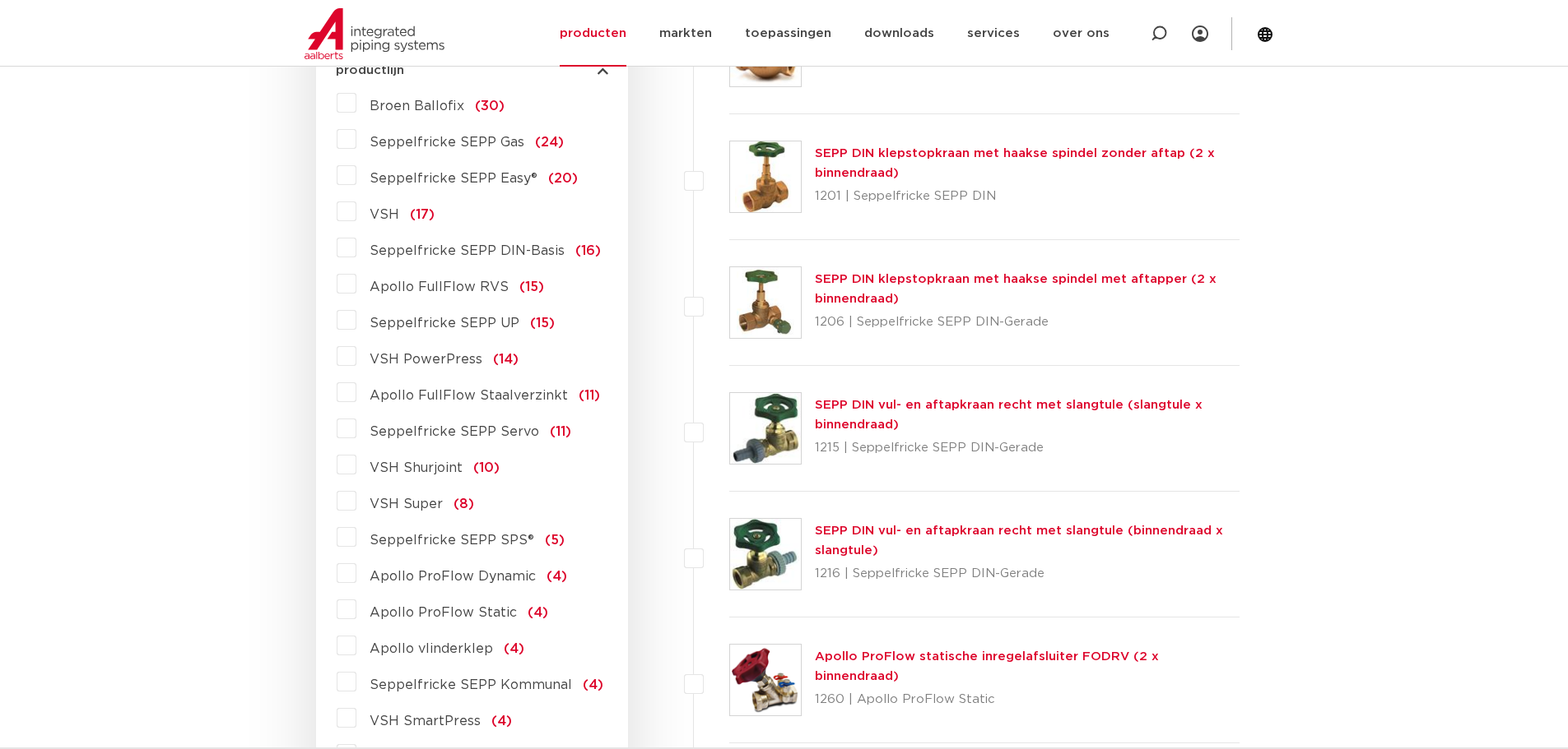
click at [357, 463] on label "VSH Shurjoint (10)" at bounding box center [427, 464] width 143 height 26
click at [0, 0] on input "VSH Shurjoint (10)" at bounding box center [0, 0] width 0 height 0
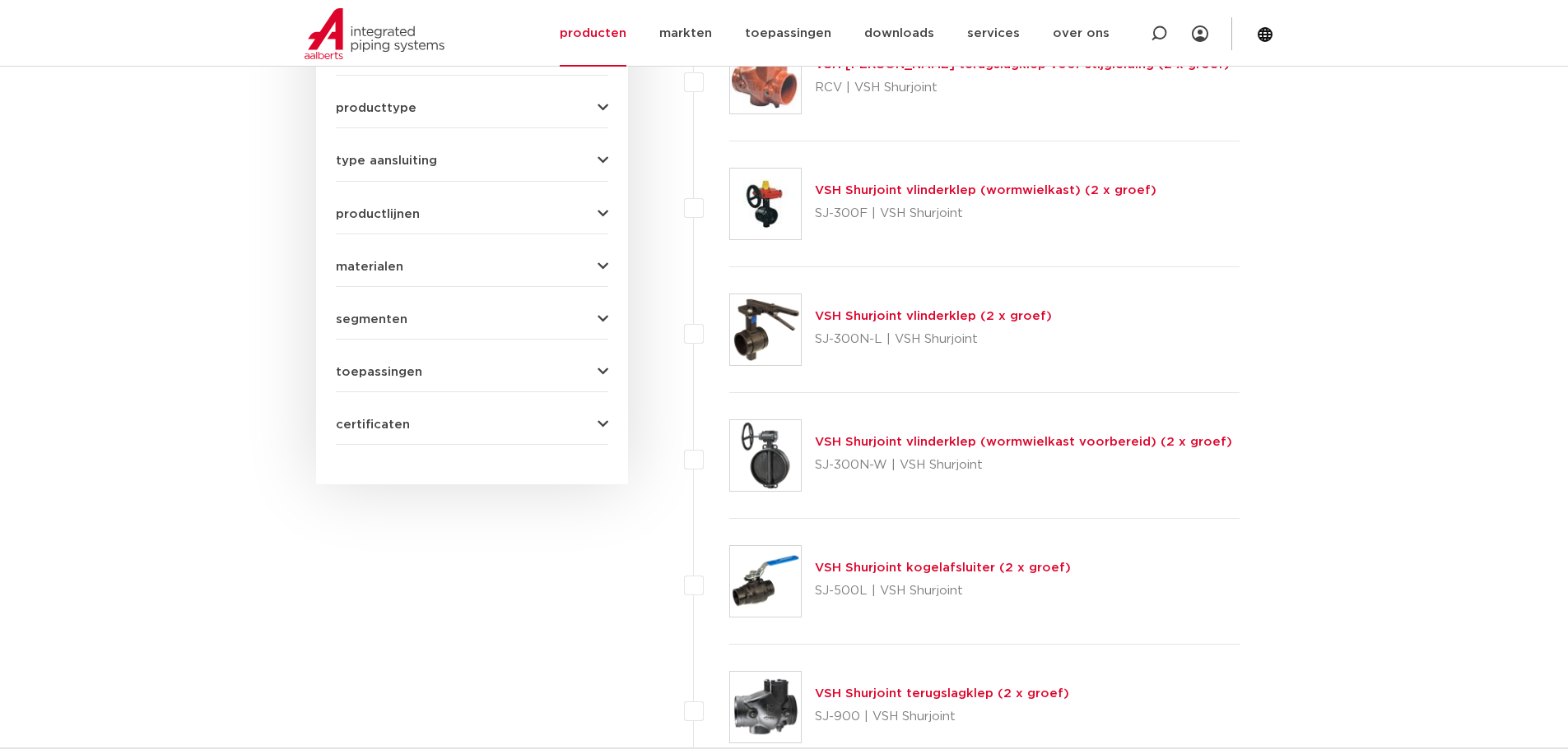
scroll to position [741, 0]
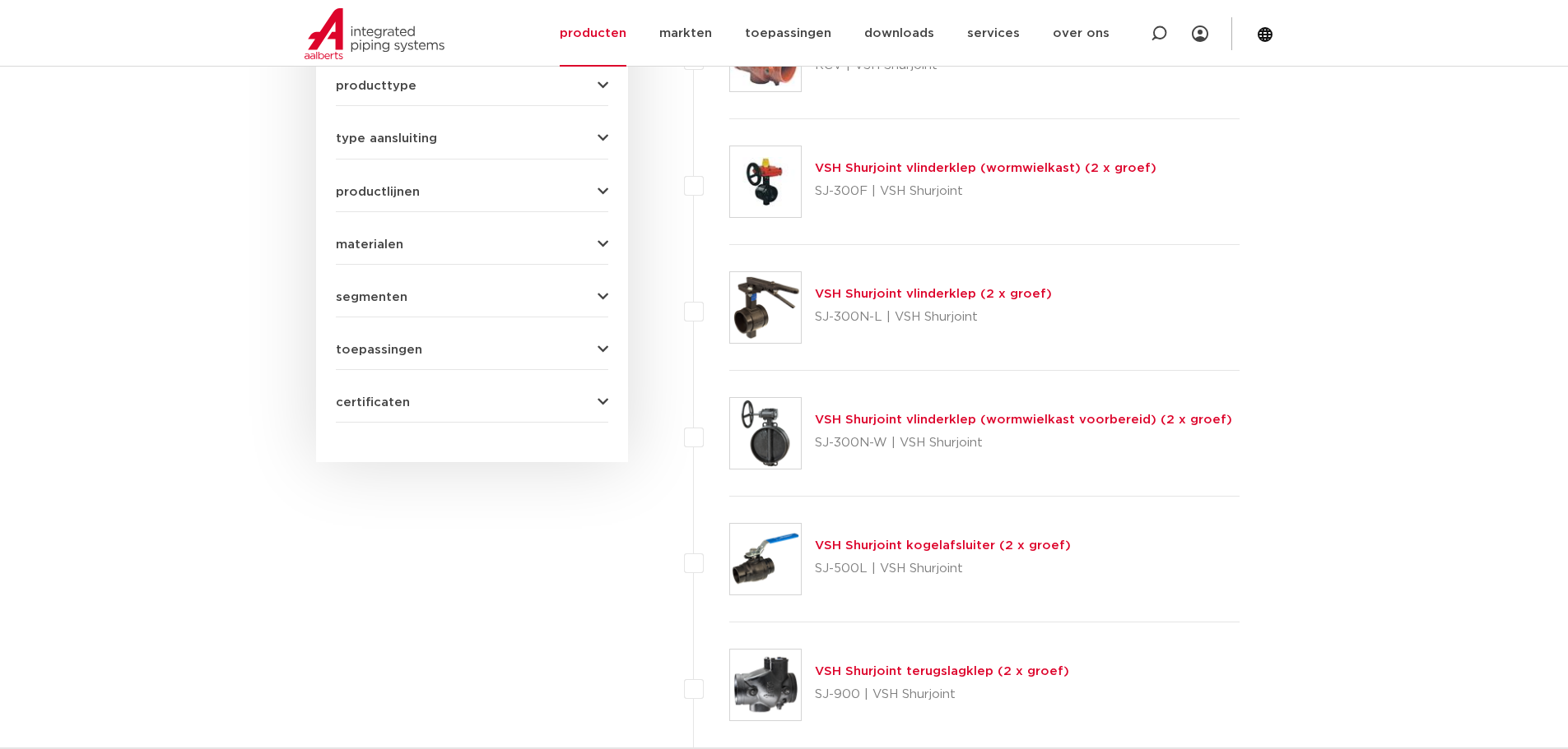
click at [990, 548] on link "VSH Shurjoint kogelafsluiter (2 x groef)" at bounding box center [942, 546] width 256 height 13
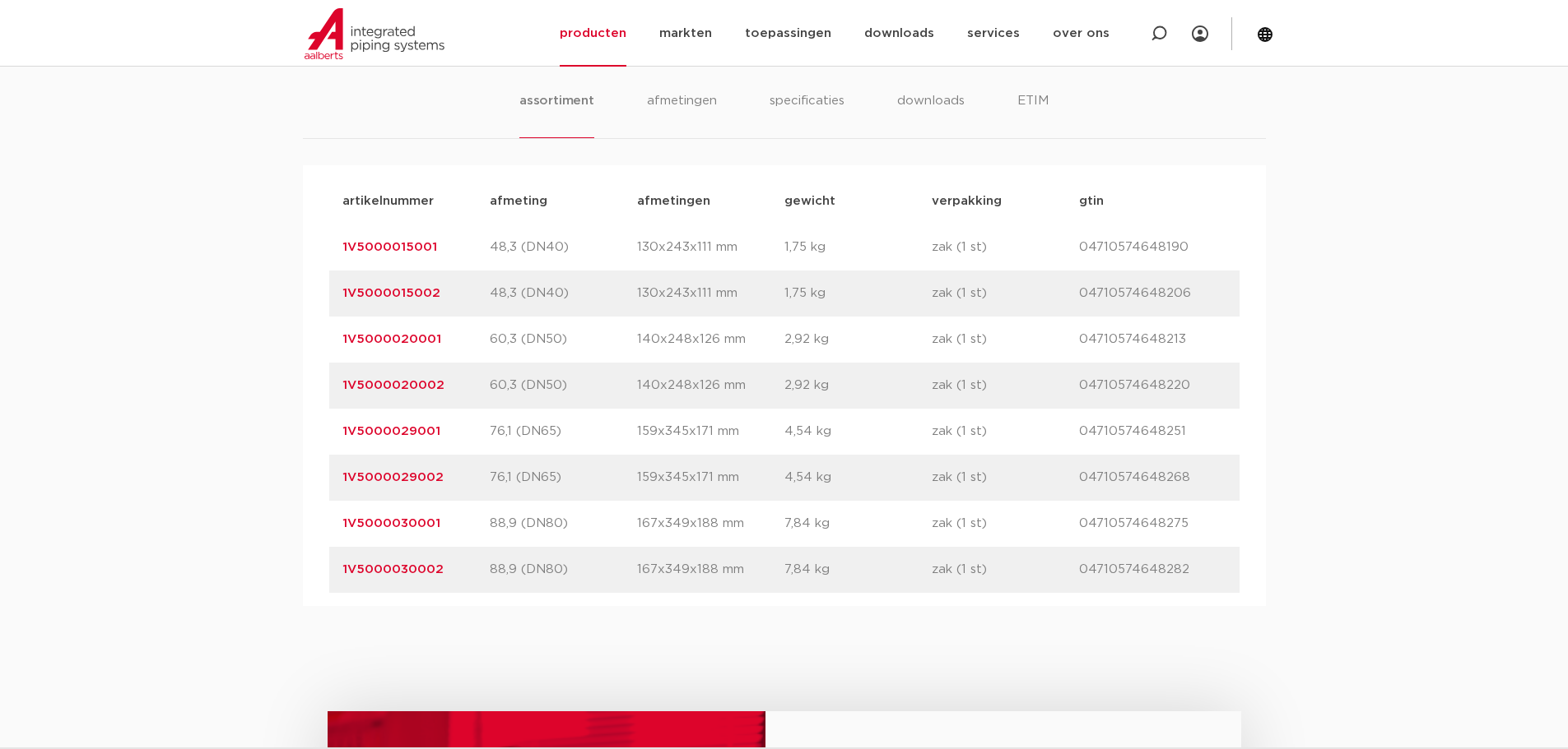
scroll to position [987, 0]
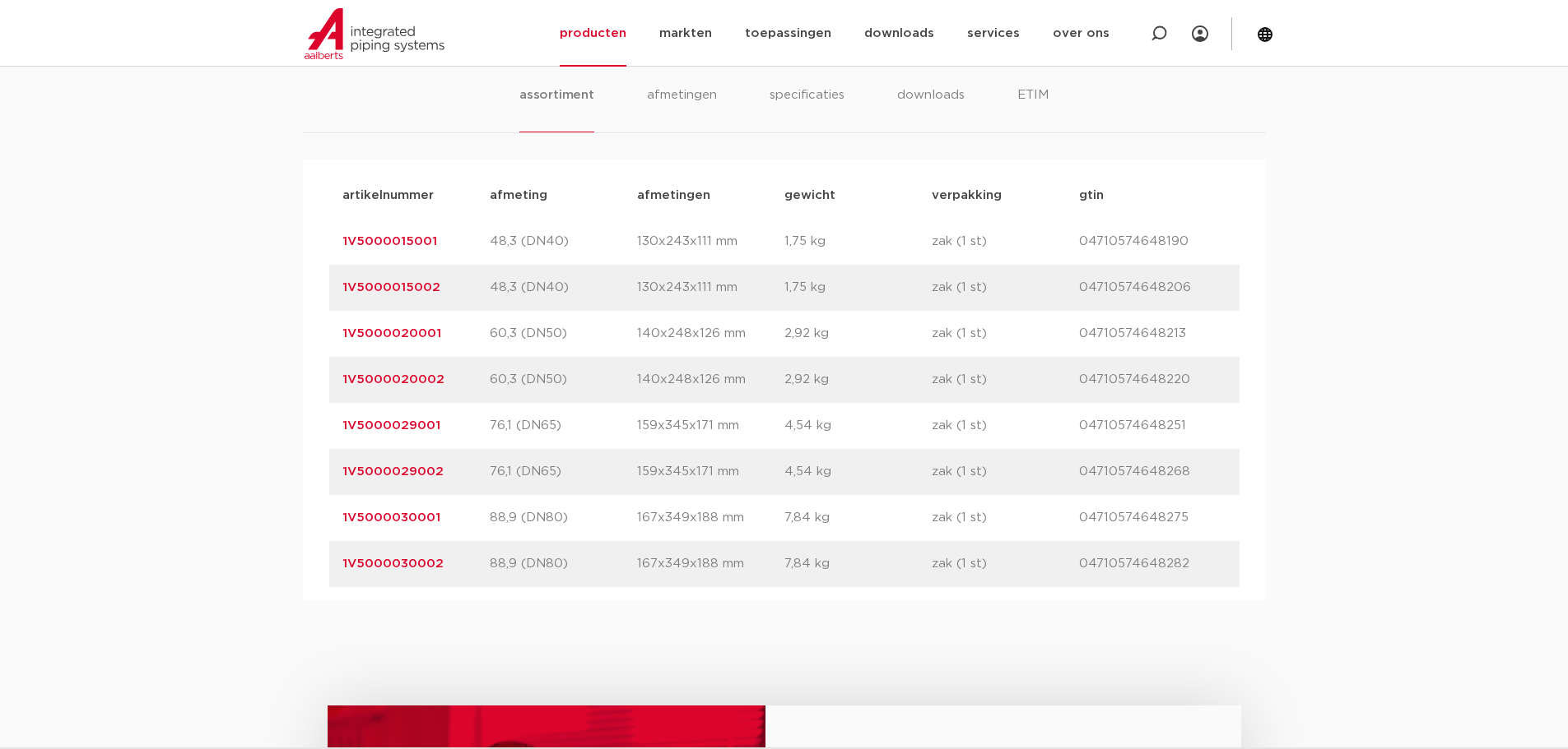
drag, startPoint x: 462, startPoint y: 239, endPoint x: 317, endPoint y: 244, distance: 145.1
click at [317, 244] on div "artikelnummer afmeting [GEOGRAPHIC_DATA] gewicht verpakking gtin artikelnummer …" at bounding box center [784, 380] width 963 height 441
copy link "1V5000015001"
drag, startPoint x: 444, startPoint y: 337, endPoint x: 323, endPoint y: 335, distance: 121.0
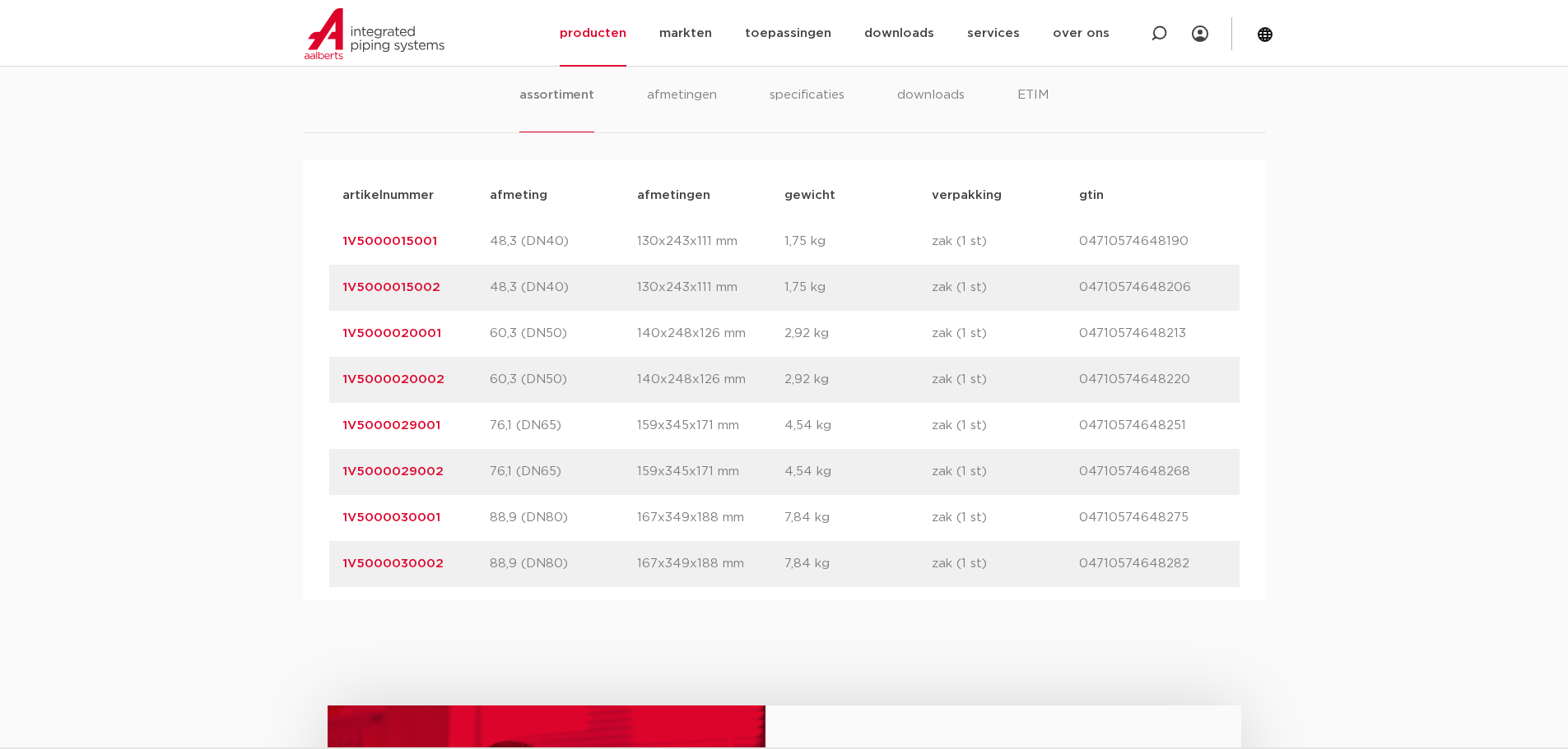
click at [323, 335] on div "artikelnummer afmeting [GEOGRAPHIC_DATA] gewicht verpakking gtin artikelnummer …" at bounding box center [784, 380] width 963 height 441
copy link "1V5000020001"
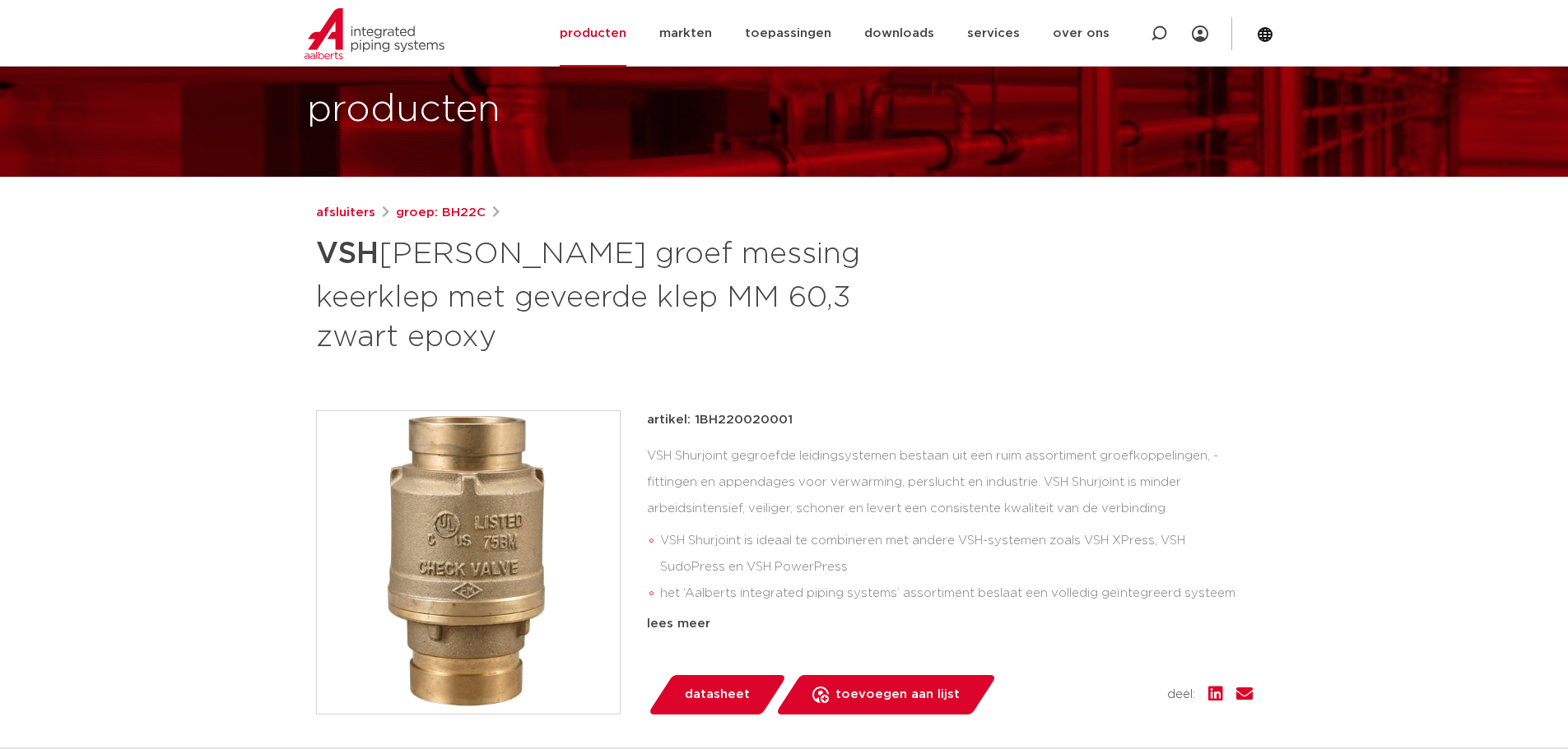
scroll to position [83, 0]
